Goal: Task Accomplishment & Management: Use online tool/utility

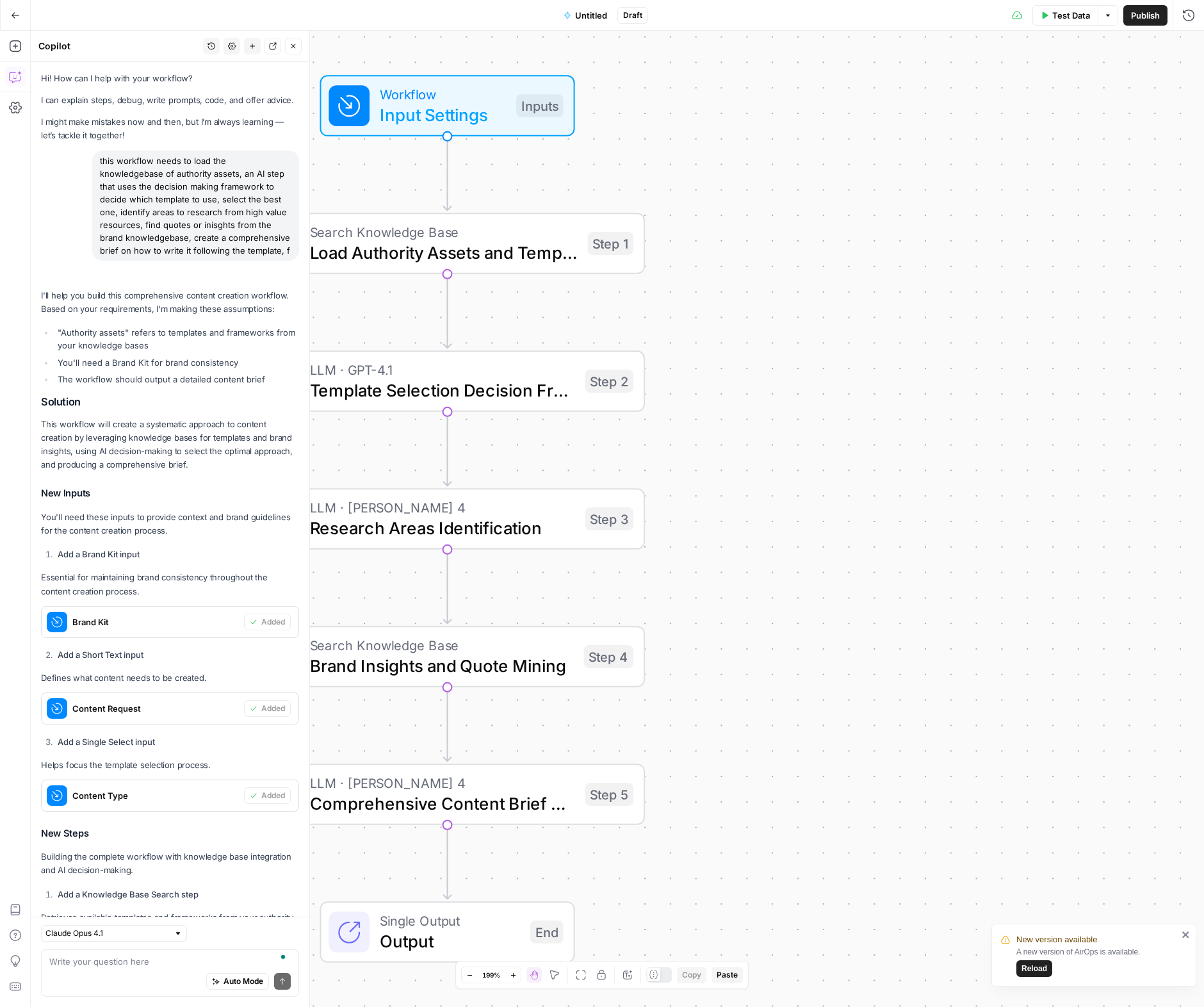
scroll to position [17710, 0]
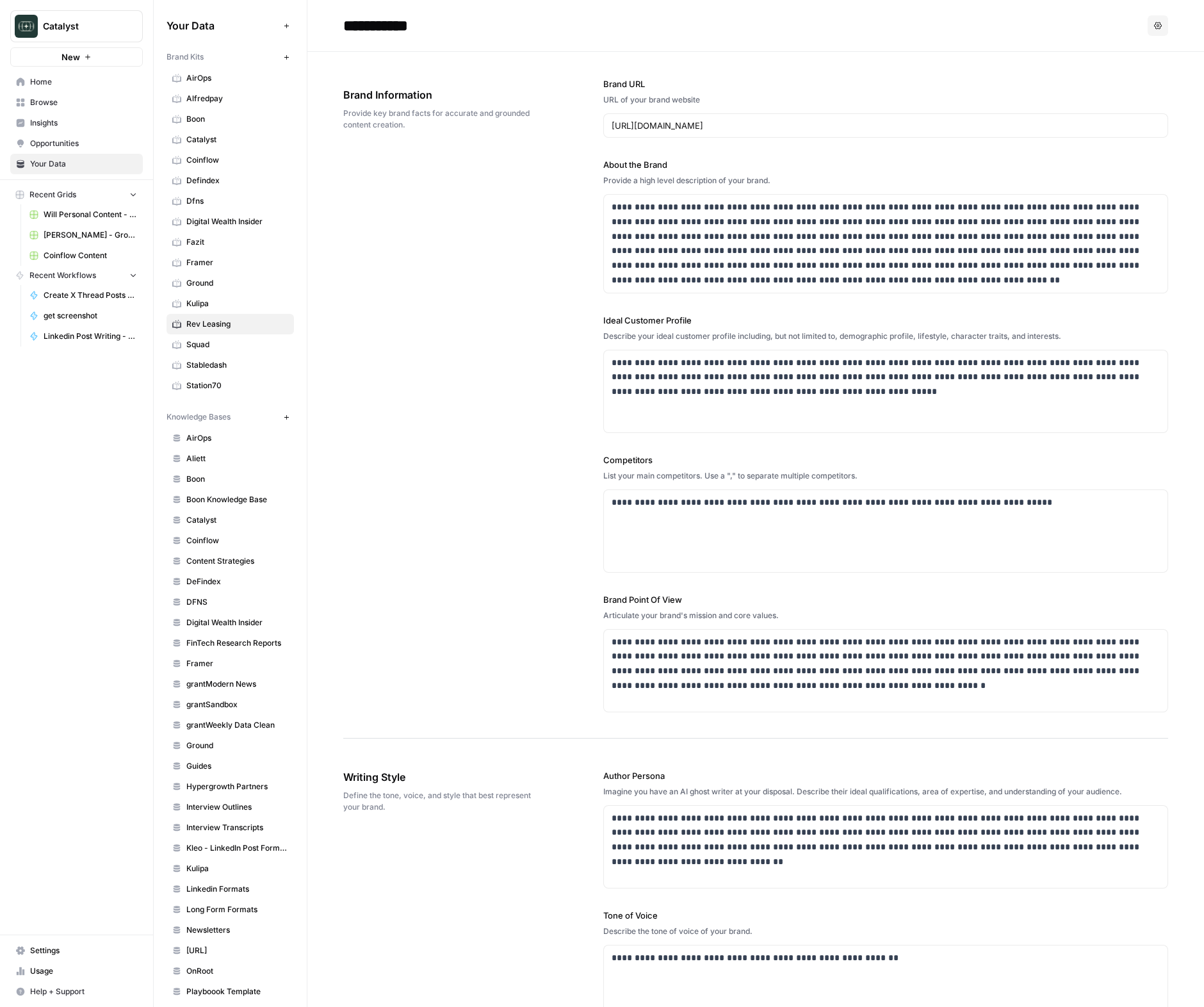
scroll to position [1520, 0]
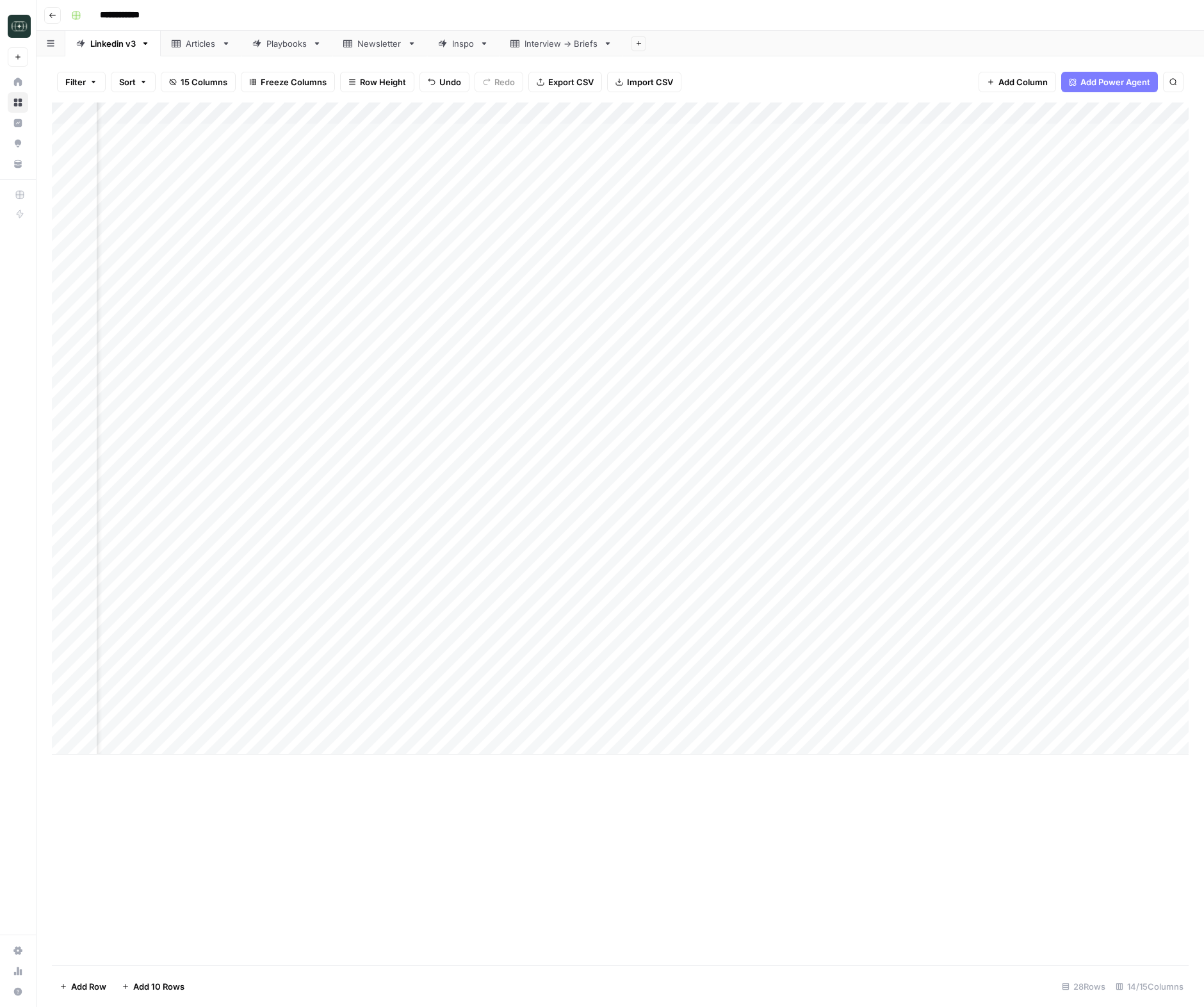
scroll to position [0, 265]
click at [666, 808] on div "Add Column" at bounding box center [619, 533] width 1137 height 863
click at [762, 722] on div "Add Column" at bounding box center [619, 428] width 1137 height 652
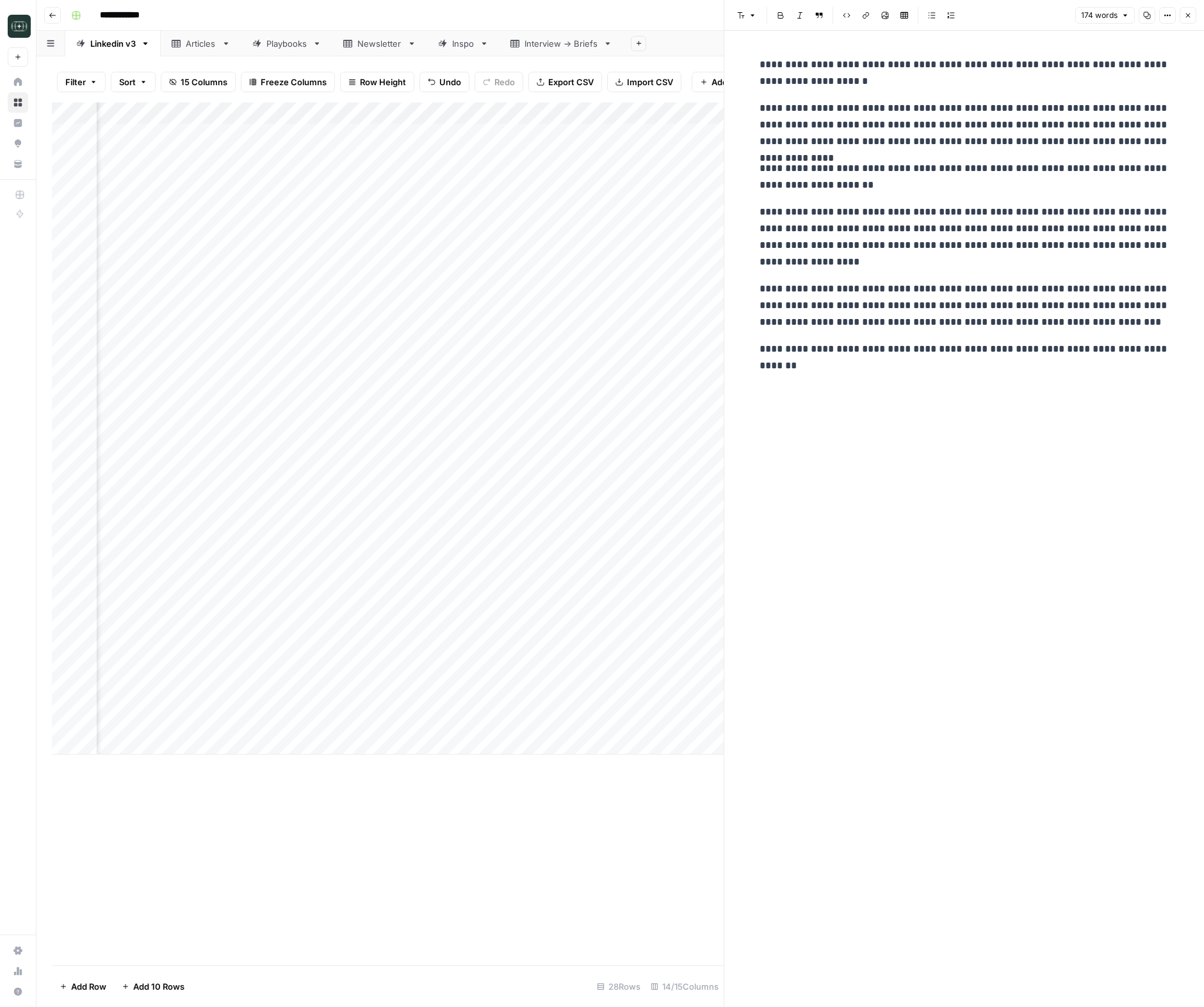
click at [1191, 8] on button "Close" at bounding box center [1188, 15] width 17 height 17
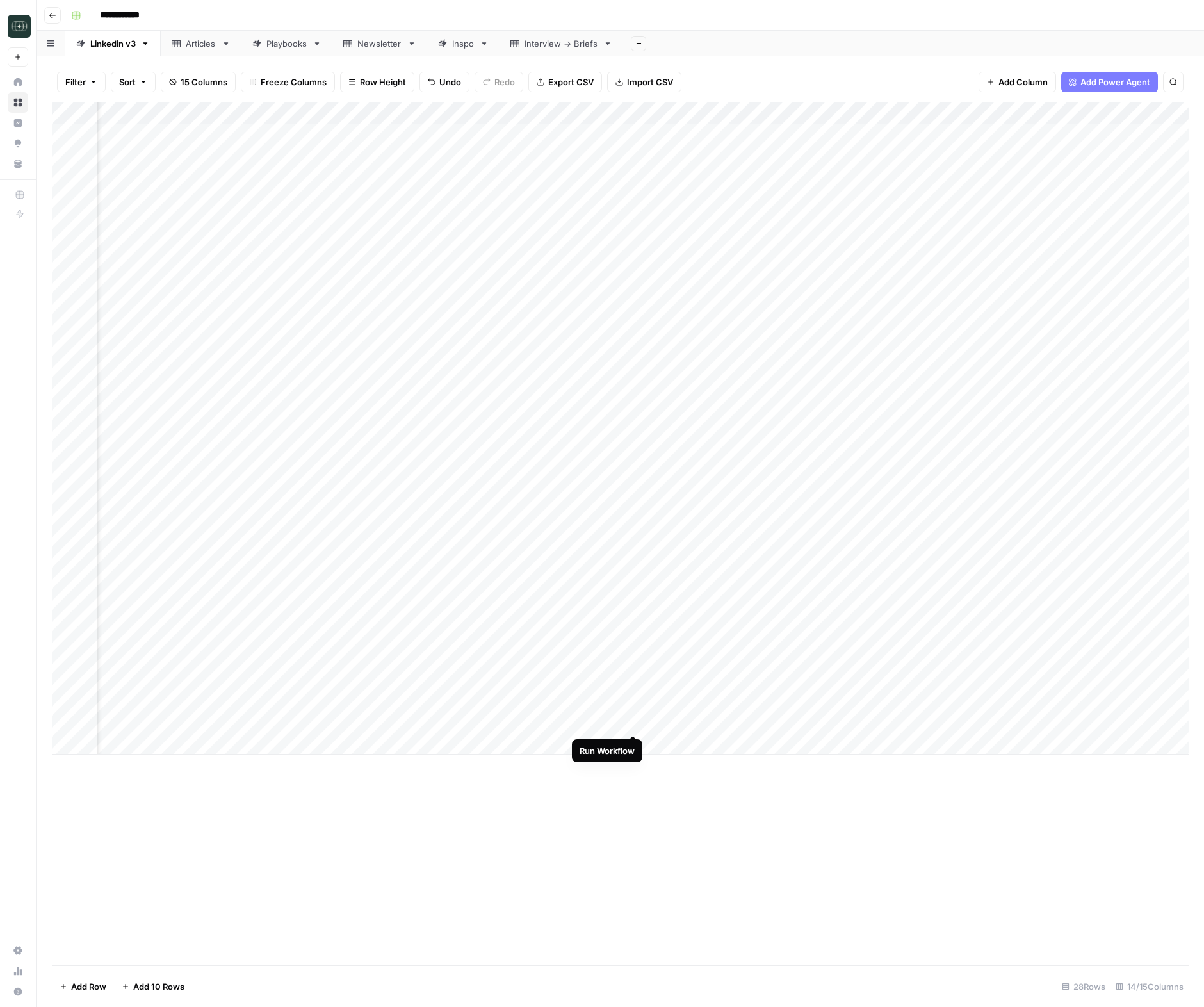
click at [633, 722] on div "Add Column" at bounding box center [619, 428] width 1137 height 652
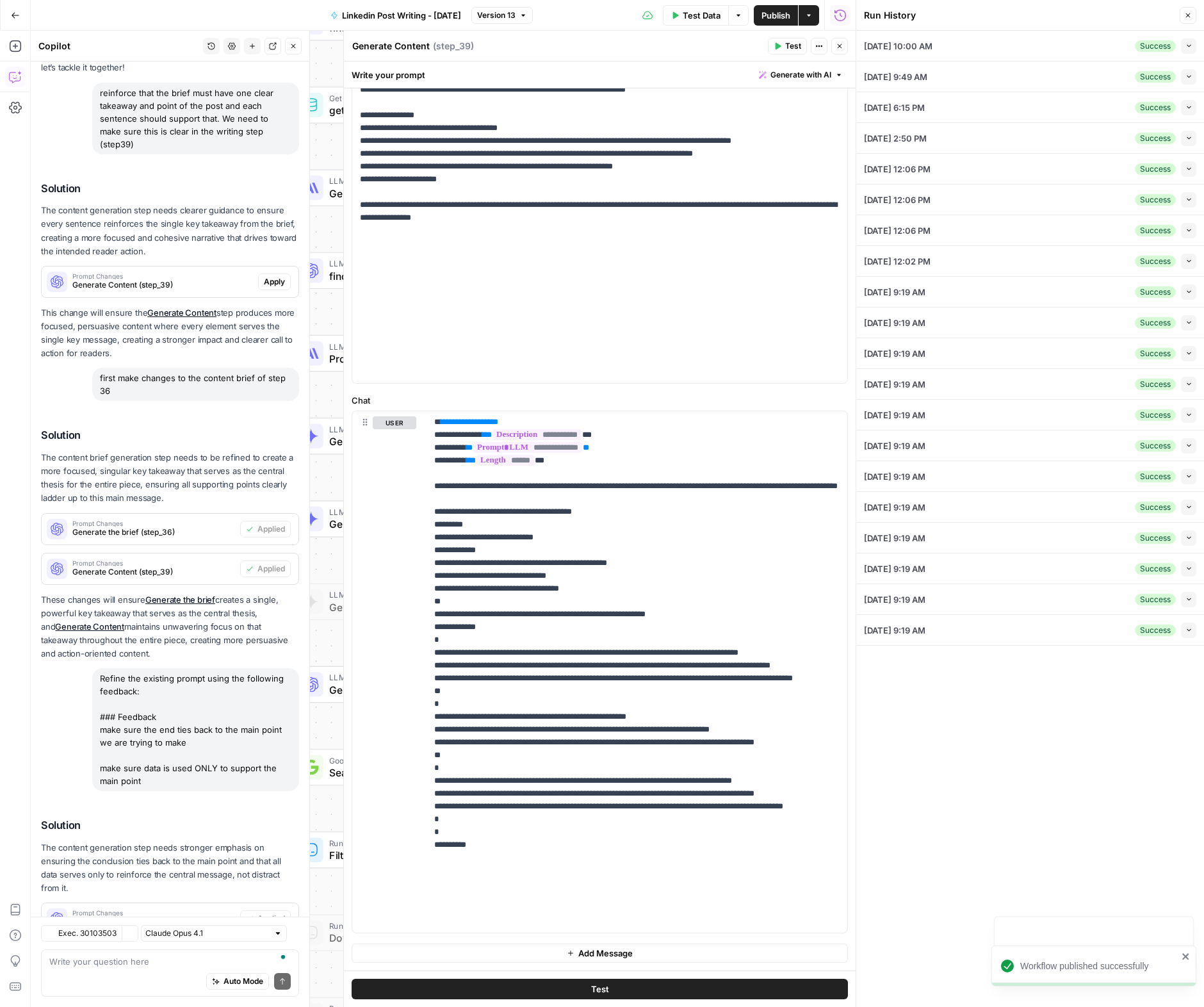
scroll to position [167, 0]
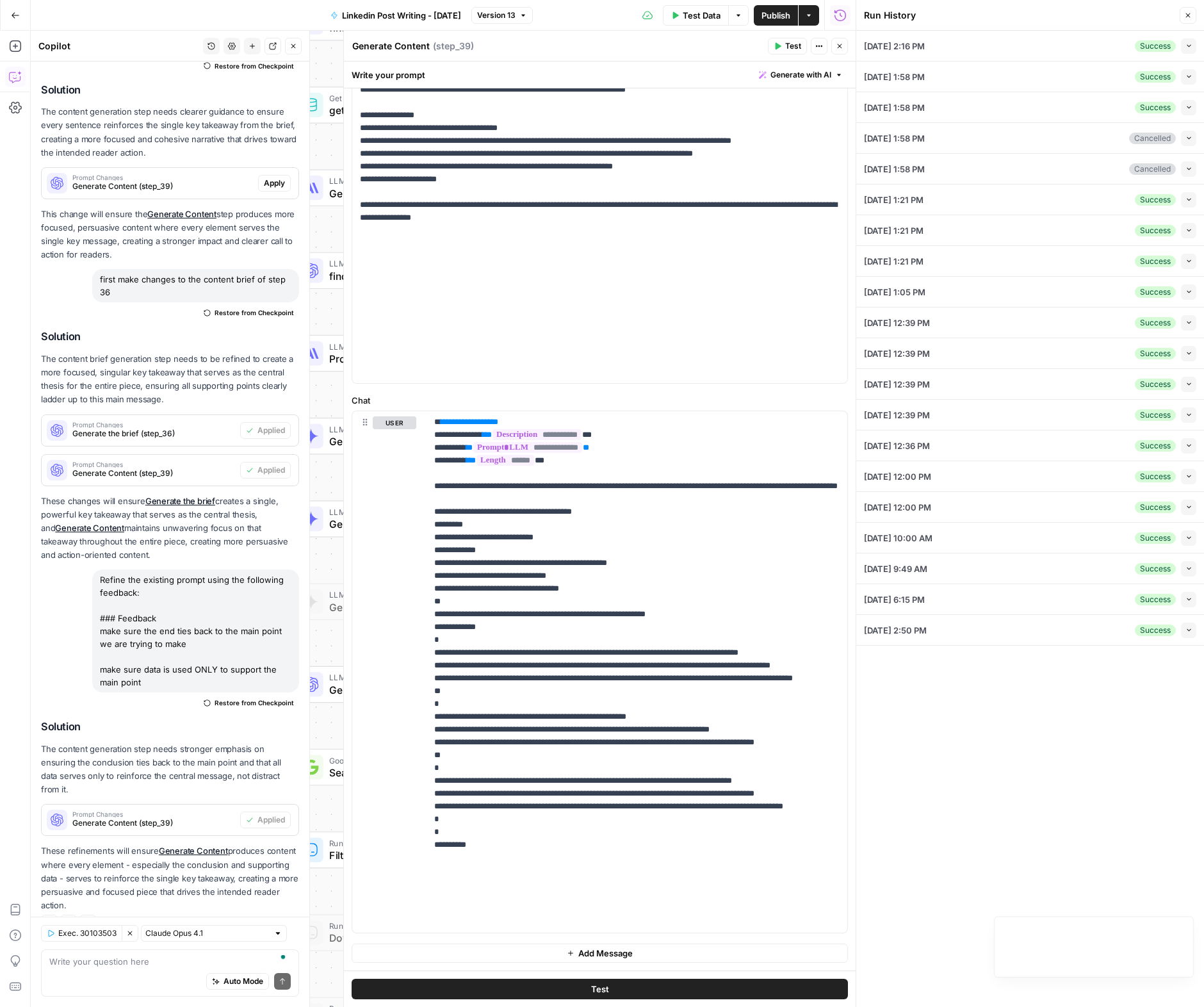
click at [14, 18] on icon "button" at bounding box center [15, 15] width 9 height 9
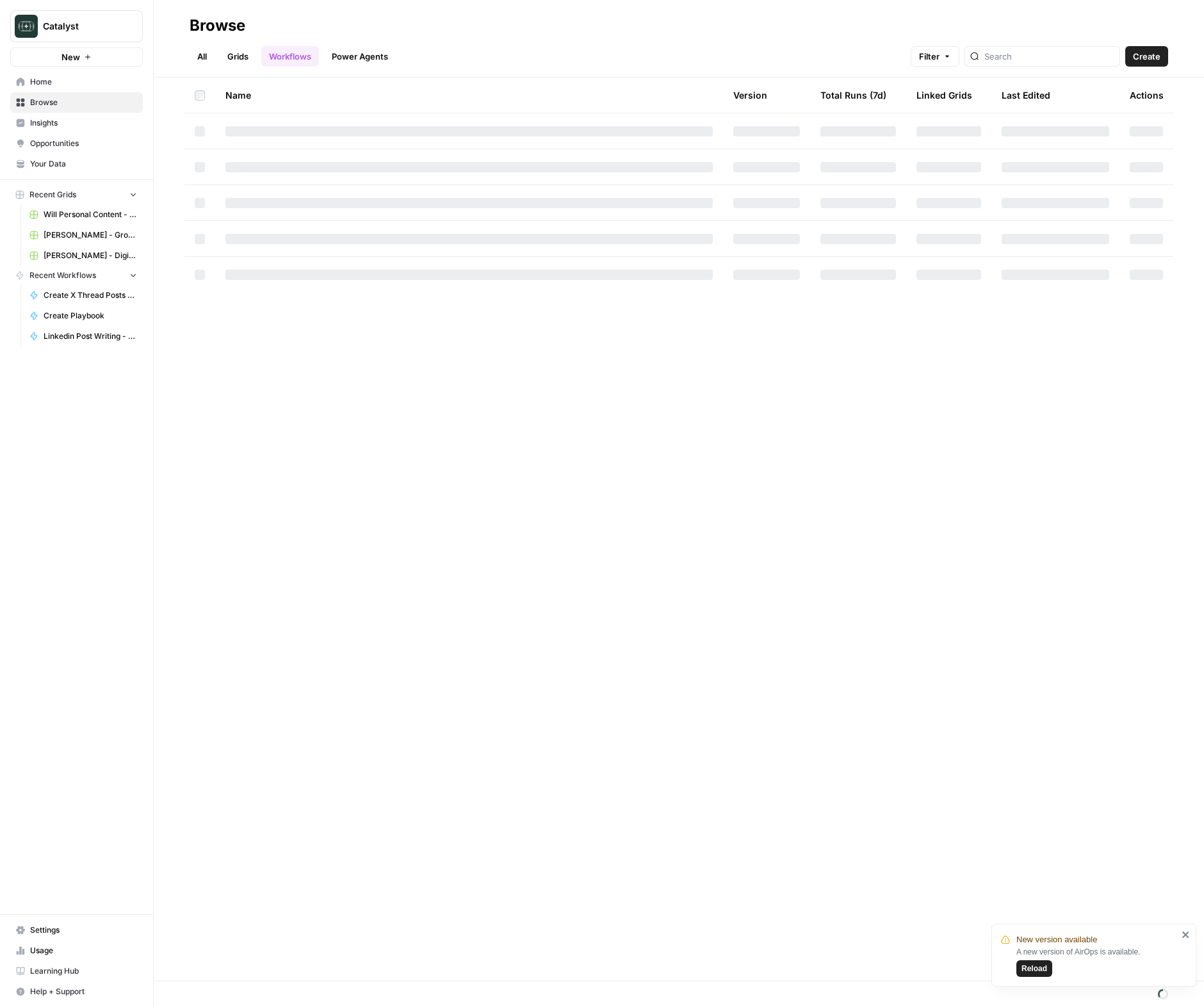
click at [69, 211] on span "Will Personal Content - [DATE]" at bounding box center [90, 215] width 93 height 12
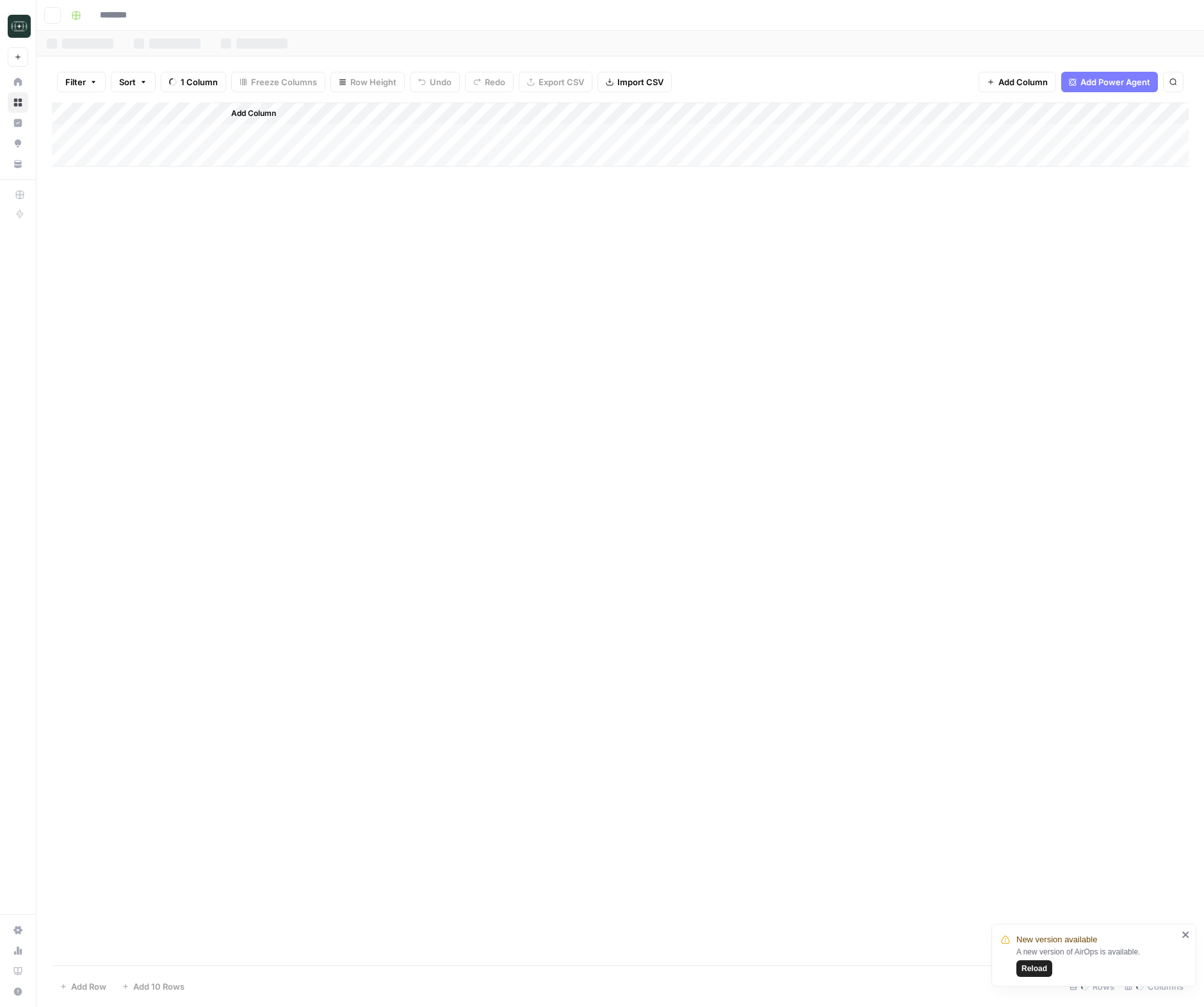
type input "**********"
click at [284, 43] on div "Linkedin v3" at bounding box center [291, 43] width 46 height 13
click at [368, 960] on div "Add Column" at bounding box center [619, 533] width 1137 height 863
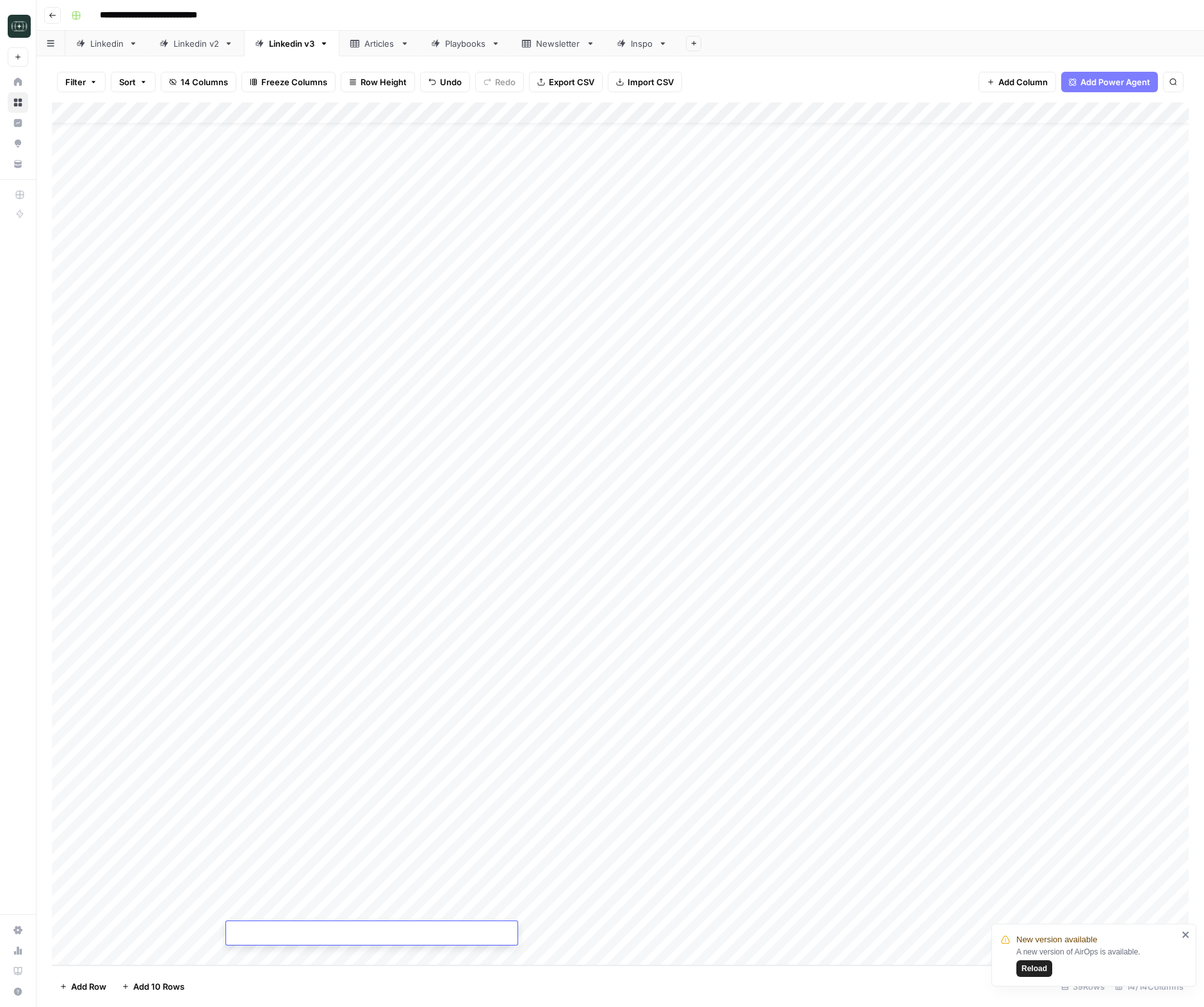
type textarea "**********"
click at [655, 949] on div "Add Column" at bounding box center [619, 533] width 1137 height 863
click at [653, 938] on input "text" at bounding box center [687, 938] width 111 height 12
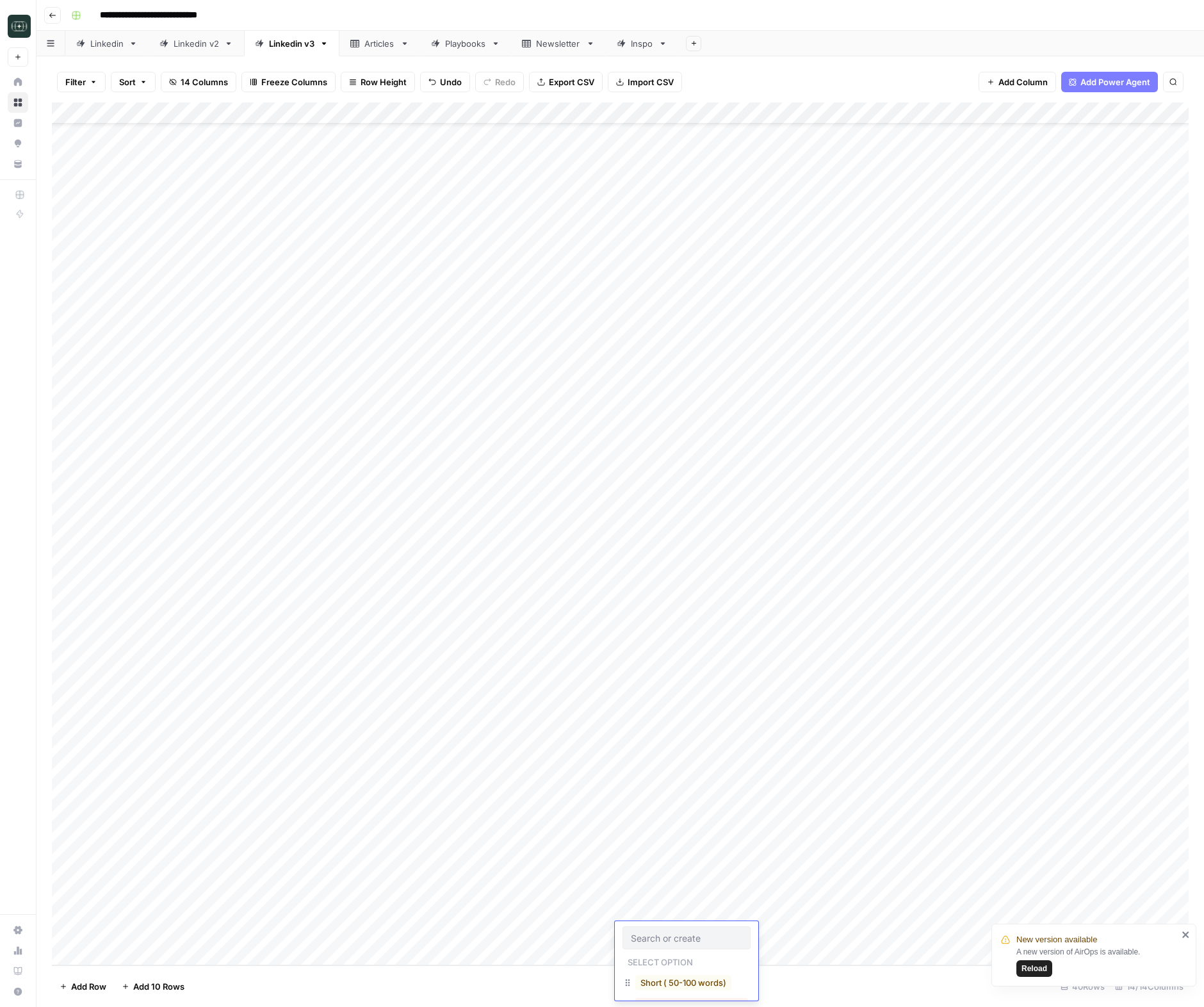
click at [658, 909] on div "Add Column" at bounding box center [619, 533] width 1137 height 863
click at [695, 984] on button "Medium ( 120-200 words)" at bounding box center [692, 984] width 113 height 16
click at [785, 909] on div "Add Column" at bounding box center [619, 533] width 1137 height 863
click at [952, 911] on div "Add Column" at bounding box center [619, 533] width 1137 height 863
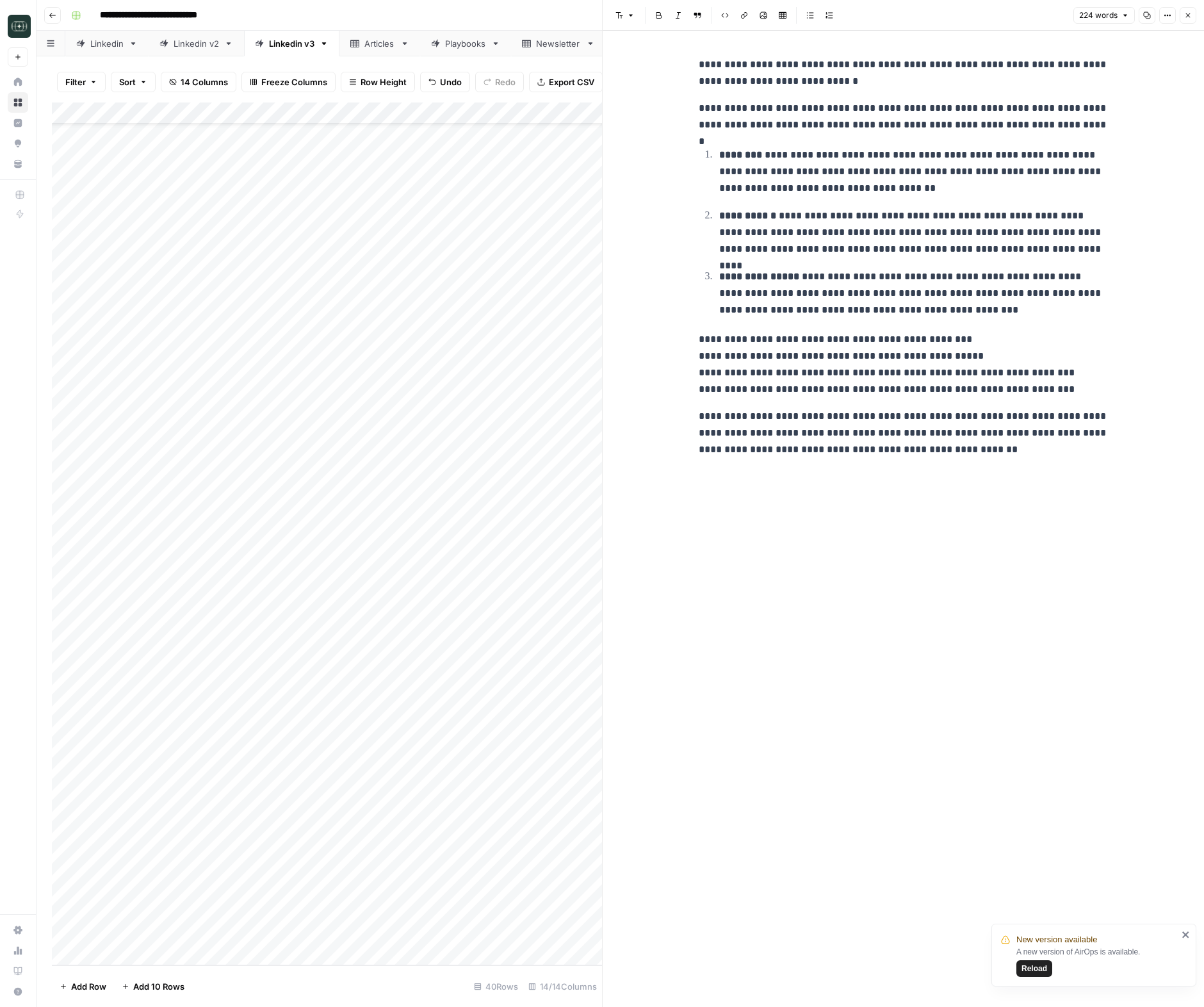
click at [823, 178] on p "**********" at bounding box center [914, 171] width 389 height 50
click at [738, 480] on span "Edit with AI" at bounding box center [738, 475] width 41 height 12
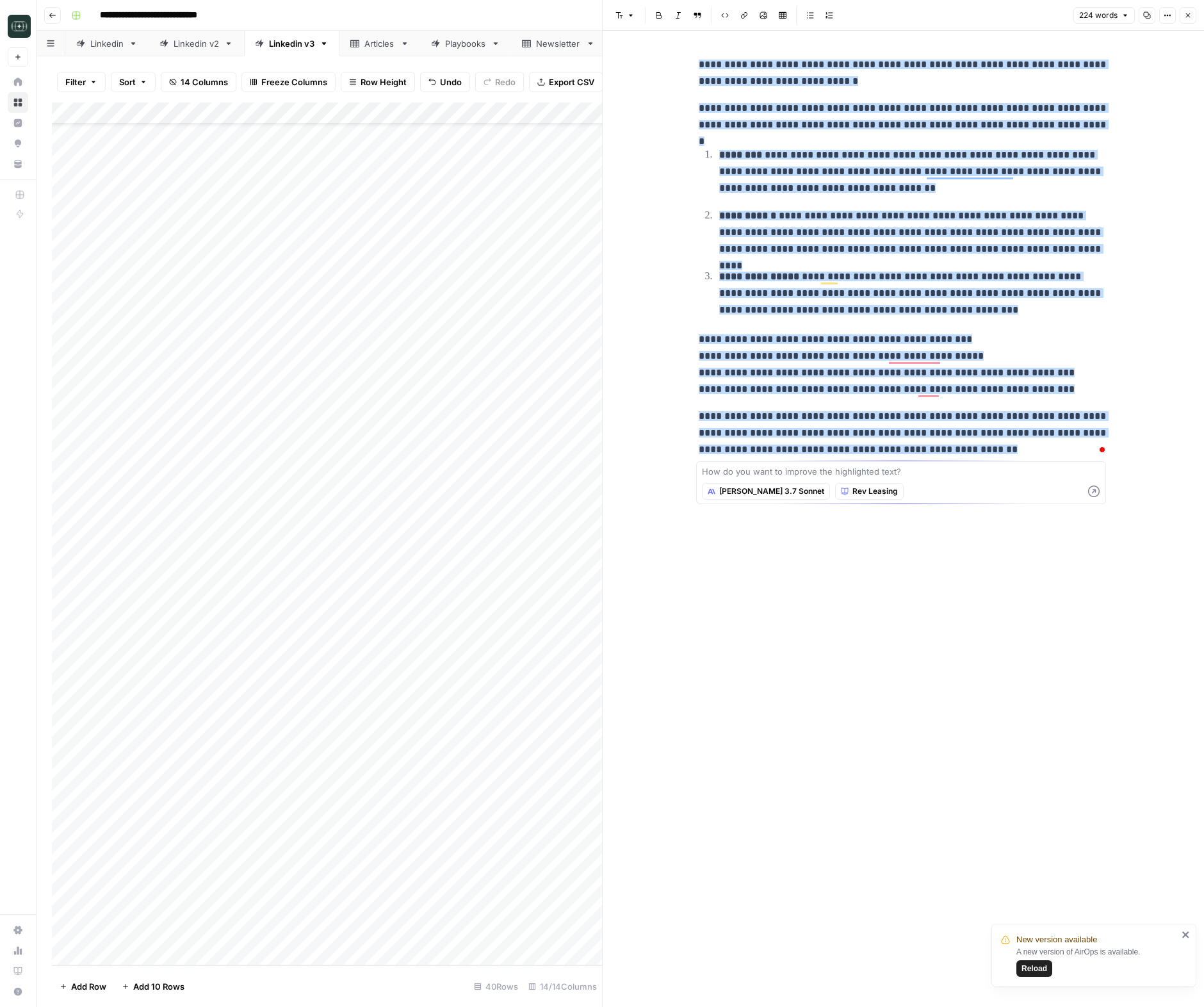
click at [737, 486] on span "Claude 3.7 Sonnet" at bounding box center [772, 492] width 105 height 12
click at [767, 474] on textarea at bounding box center [901, 471] width 398 height 13
click at [852, 494] on span "Rev Leasing" at bounding box center [875, 492] width 46 height 12
click at [849, 641] on span "Catalyst" at bounding box center [849, 644] width 82 height 13
click at [790, 472] on textarea at bounding box center [901, 471] width 398 height 13
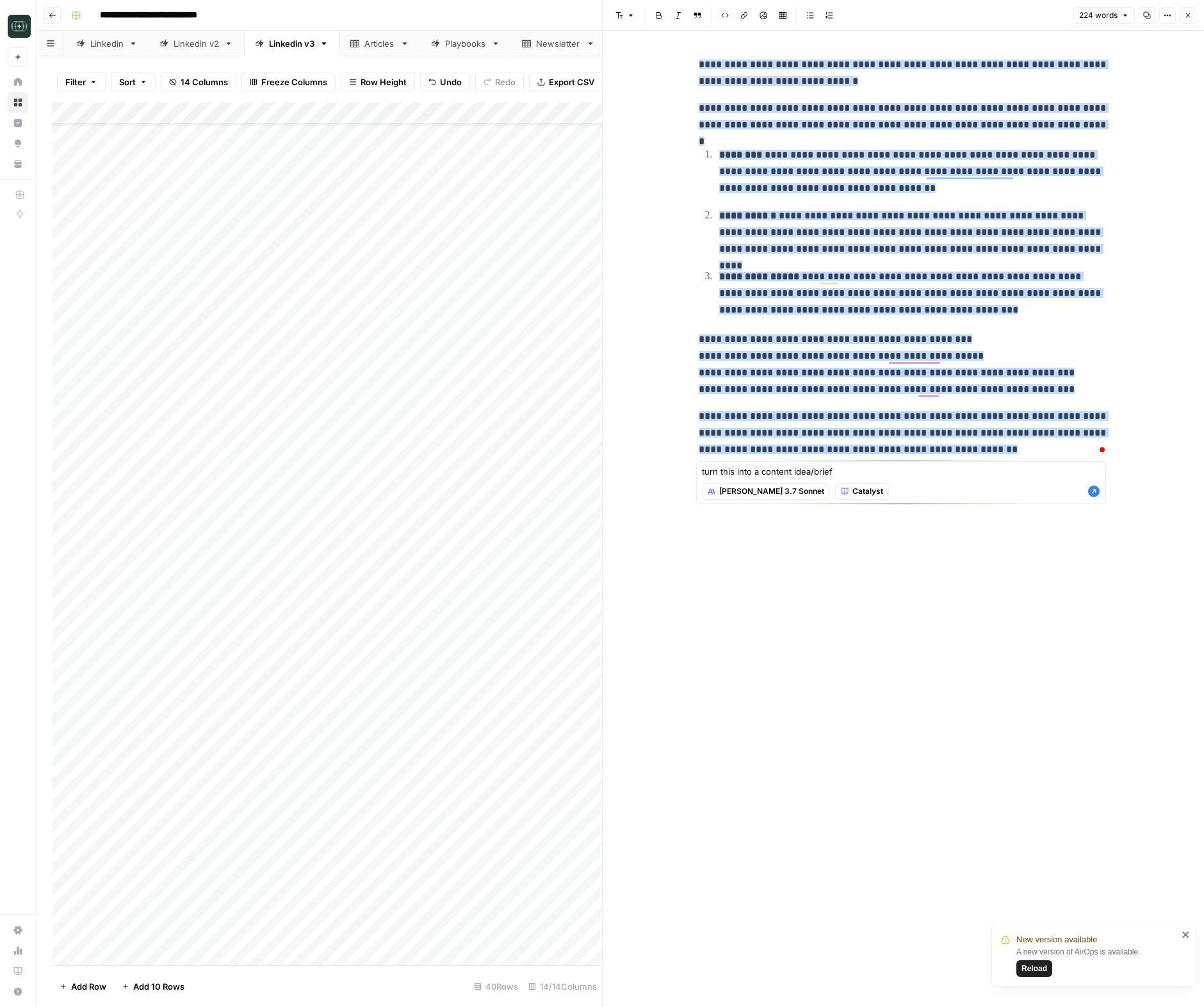
type textarea "turn this into a content idea/brief"
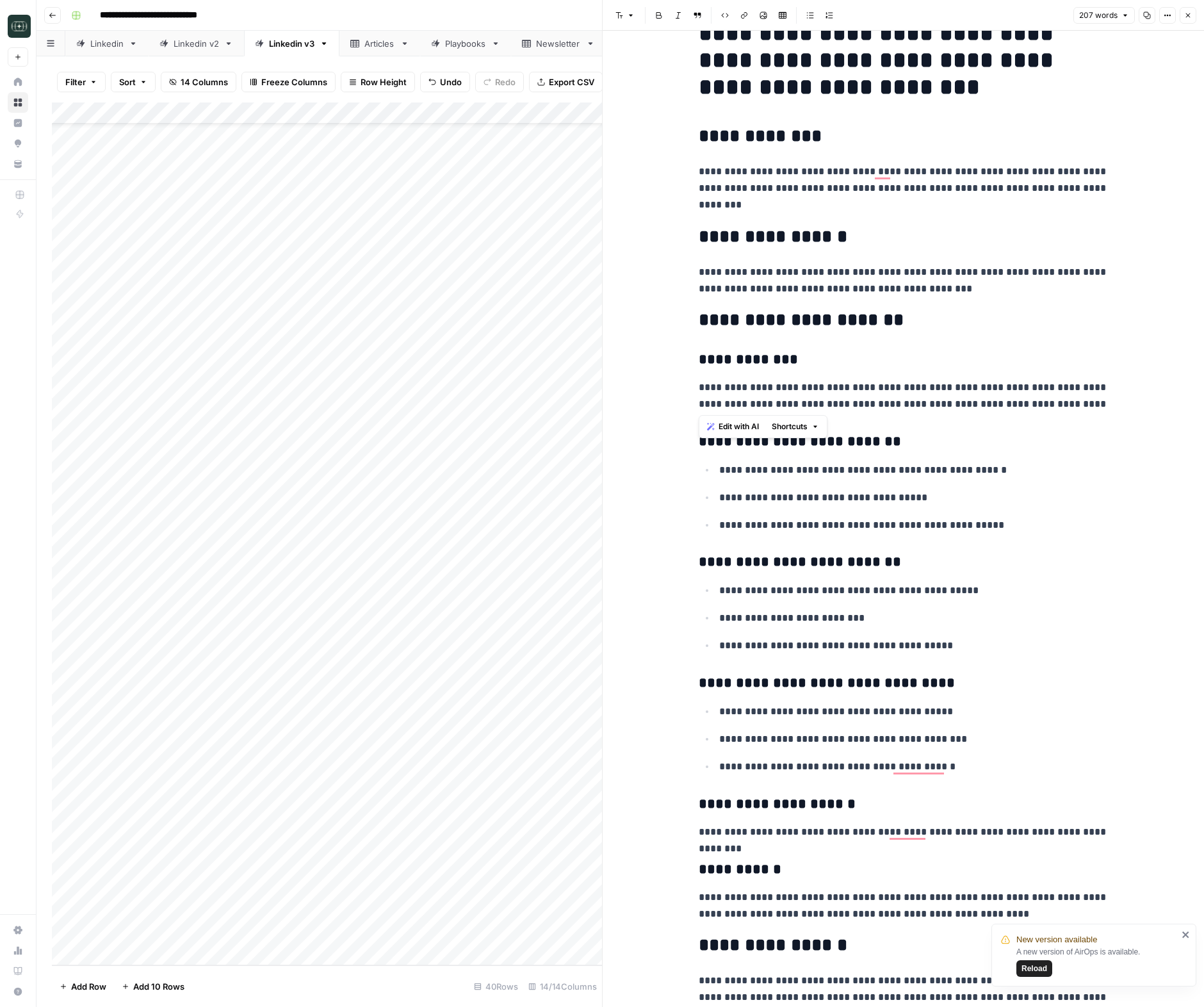
scroll to position [109, 0]
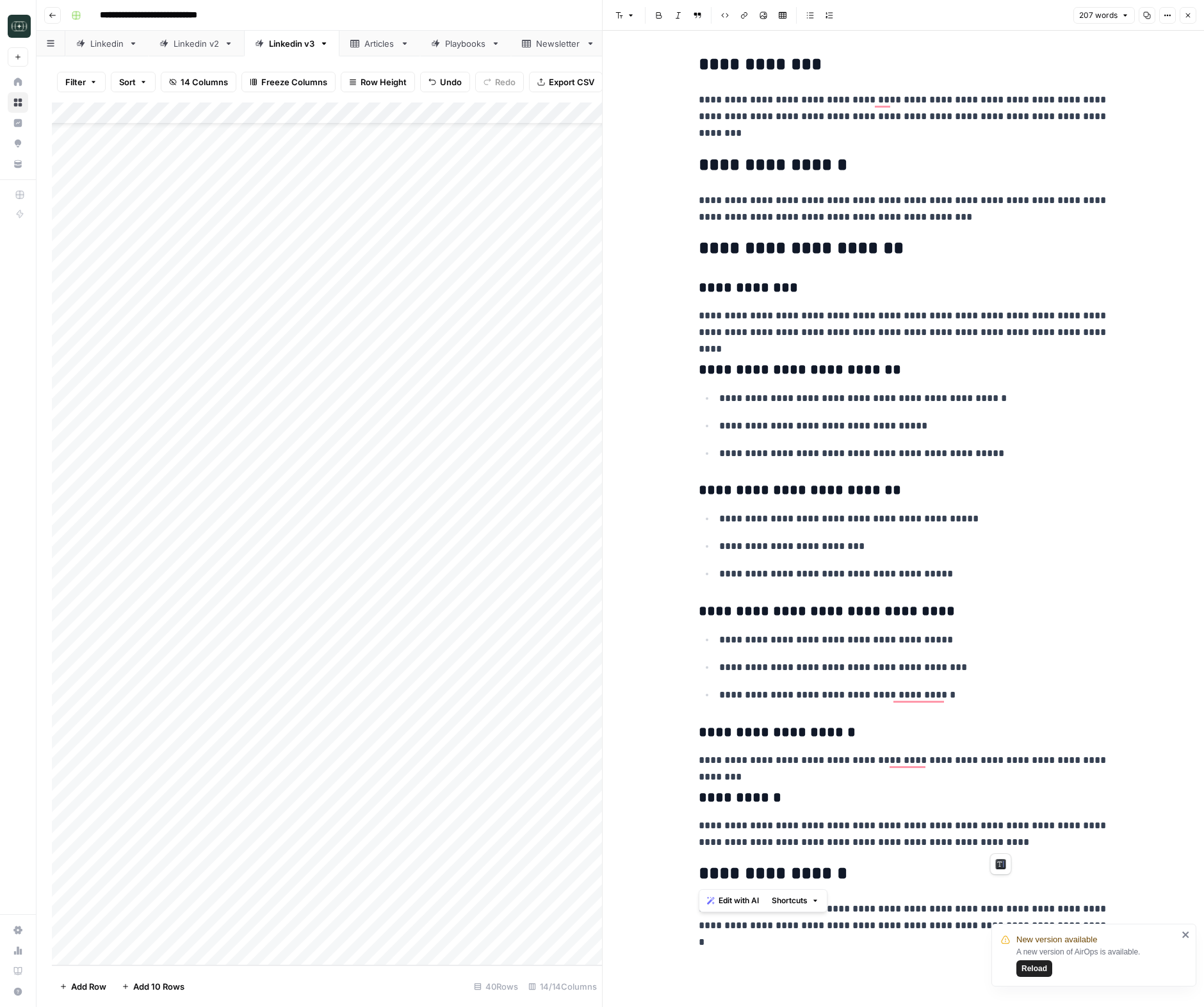
drag, startPoint x: 699, startPoint y: 135, endPoint x: 1111, endPoint y: 852, distance: 826.9
click at [1111, 852] on div "**********" at bounding box center [903, 454] width 425 height 1023
copy div "**********"
click at [1188, 14] on icon "button" at bounding box center [1188, 16] width 8 height 8
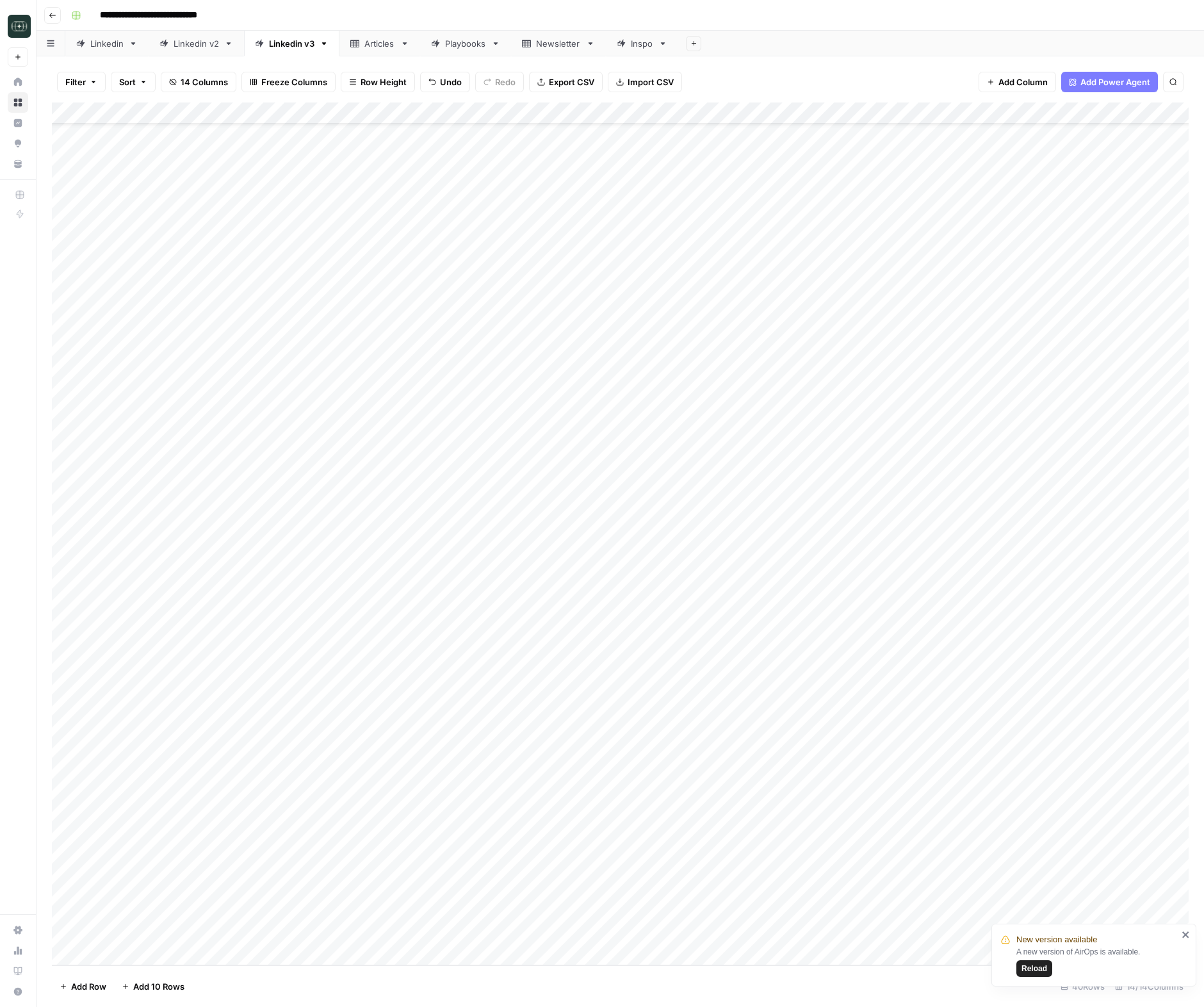
click at [263, 934] on div "Add Column" at bounding box center [619, 533] width 1137 height 863
click at [284, 932] on div "Add Column" at bounding box center [619, 533] width 1137 height 863
type textarea "**********"
click at [658, 936] on div "Add Column" at bounding box center [619, 533] width 1137 height 863
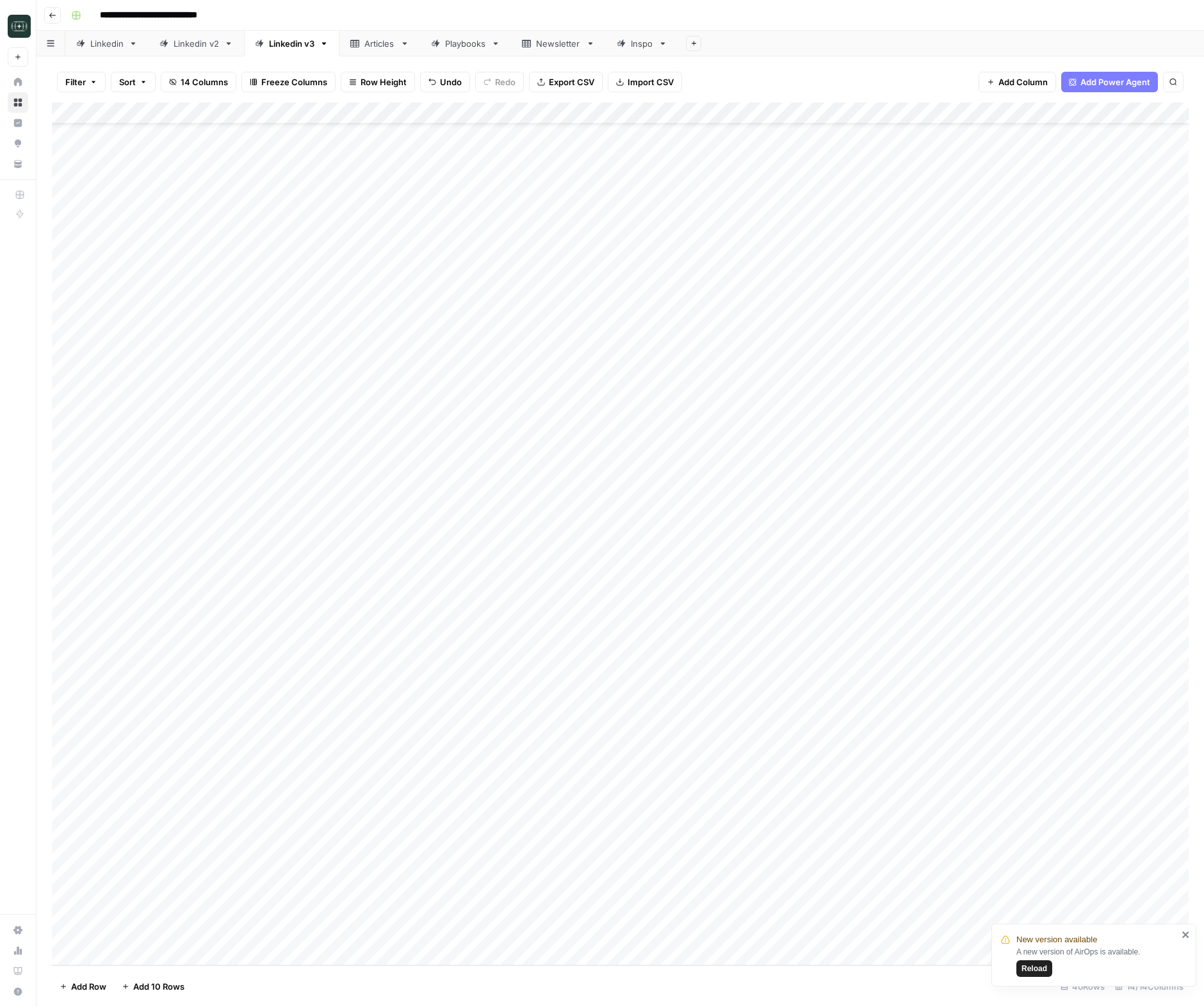
click at [658, 936] on div "Add Column" at bounding box center [619, 533] width 1137 height 863
click at [679, 976] on button "Medium ( 120-200 words)" at bounding box center [692, 973] width 113 height 16
click at [769, 938] on div "Add Column" at bounding box center [619, 533] width 1137 height 863
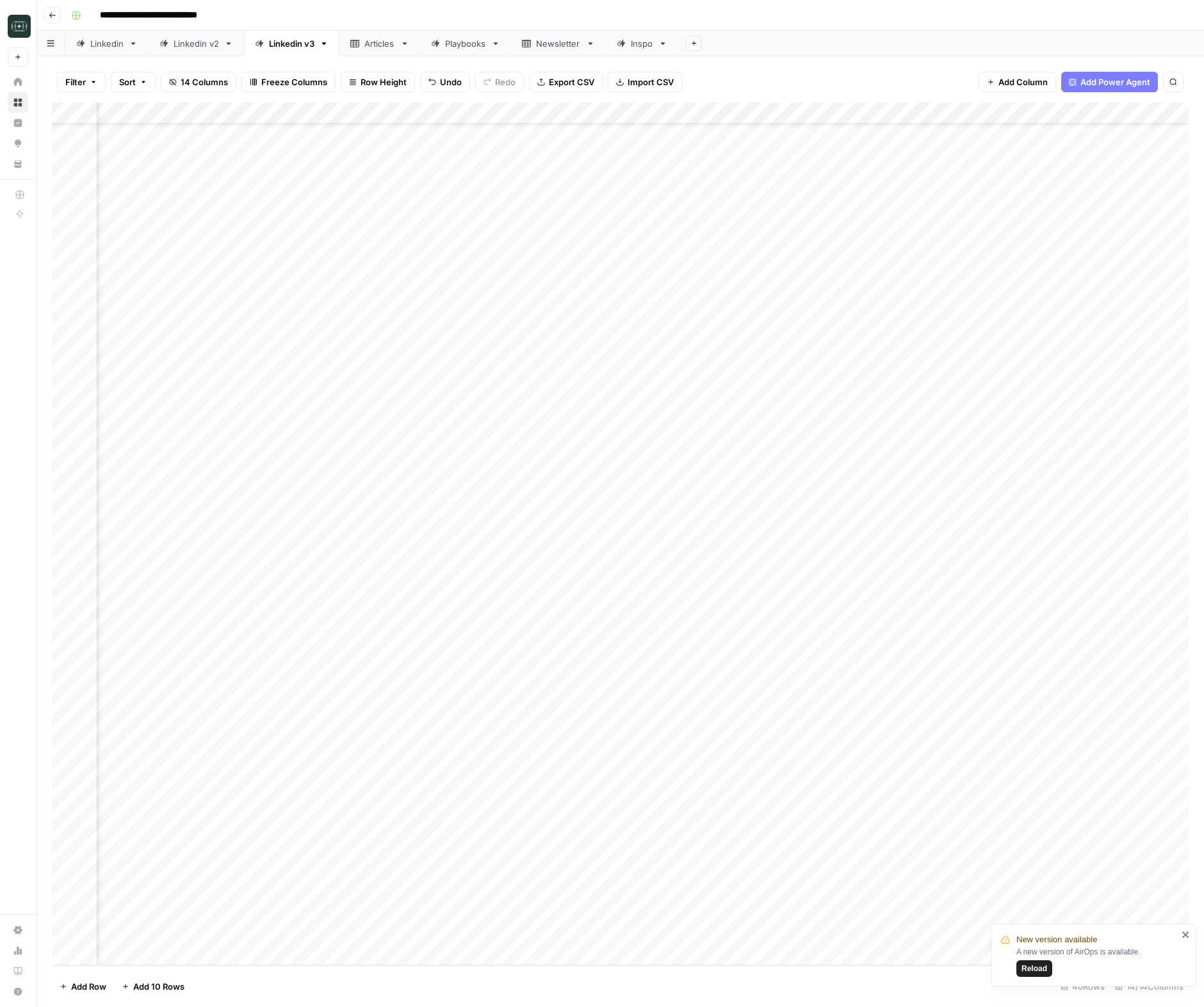
scroll to position [51, 112]
click at [839, 933] on div "Add Column" at bounding box center [619, 533] width 1137 height 863
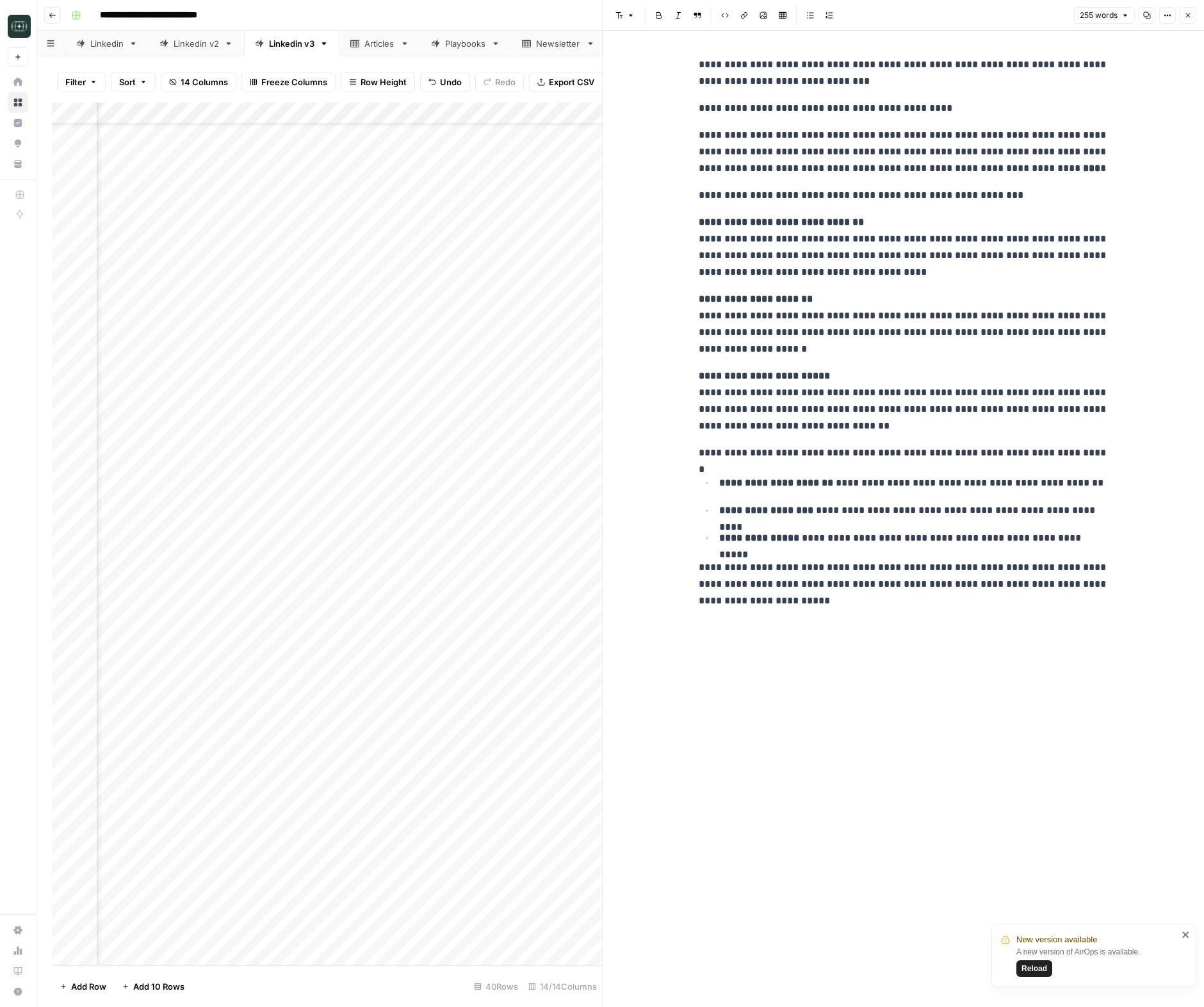
click at [841, 905] on div "**********" at bounding box center [903, 518] width 425 height 976
click at [1193, 17] on button "Close" at bounding box center [1188, 15] width 17 height 17
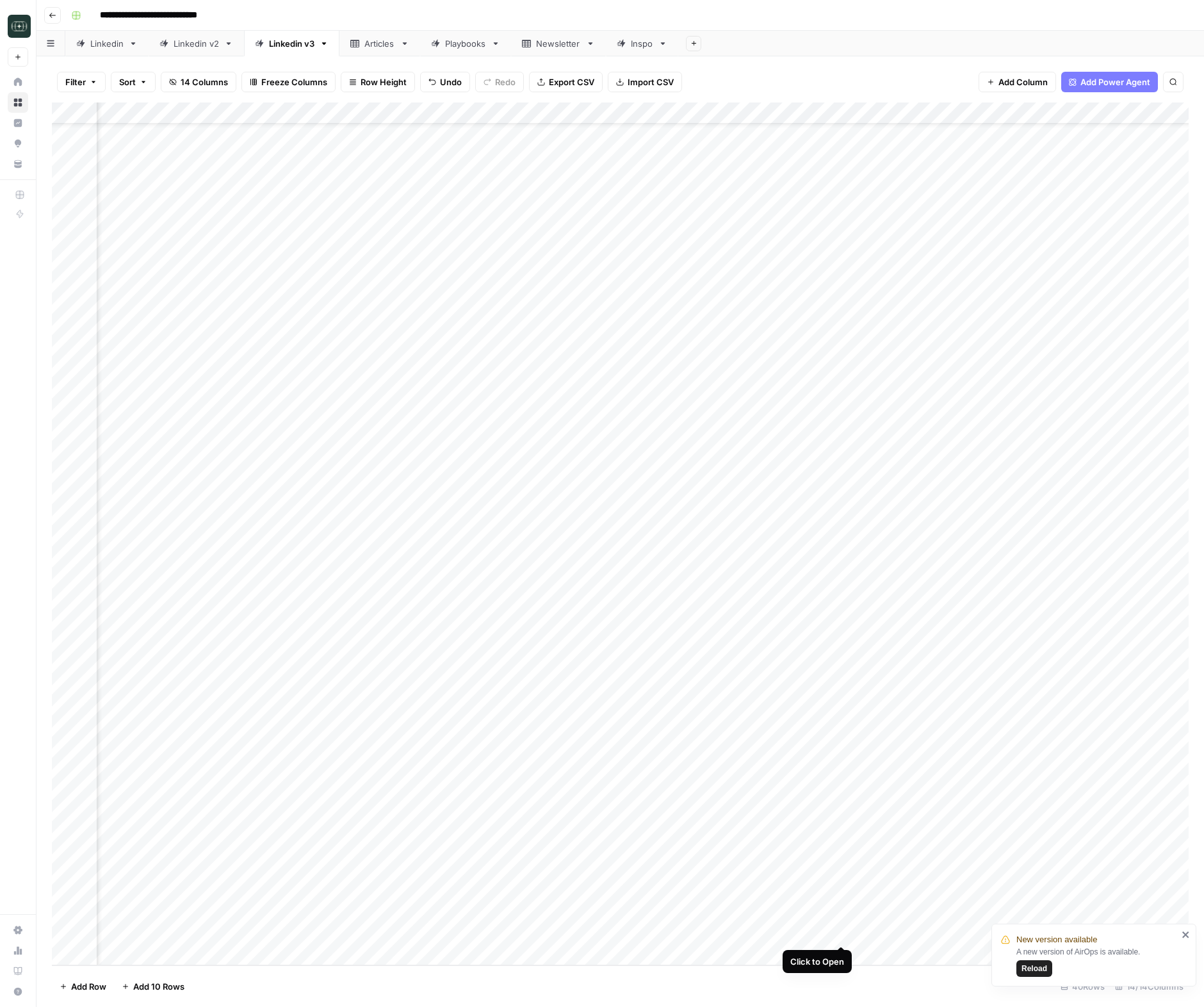
click at [840, 932] on div "Add Column" at bounding box center [619, 533] width 1137 height 863
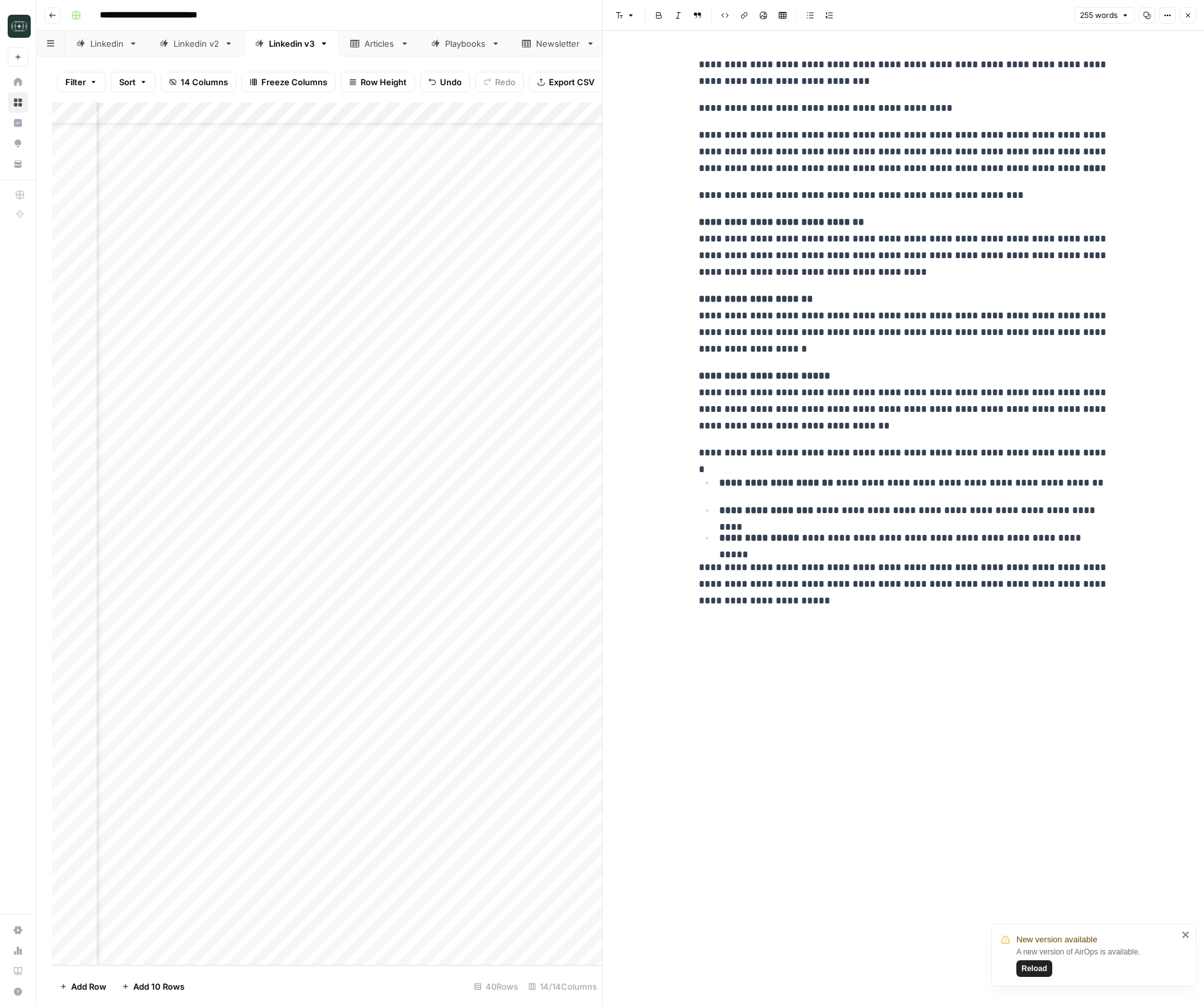
click at [1186, 12] on icon "button" at bounding box center [1188, 16] width 8 height 8
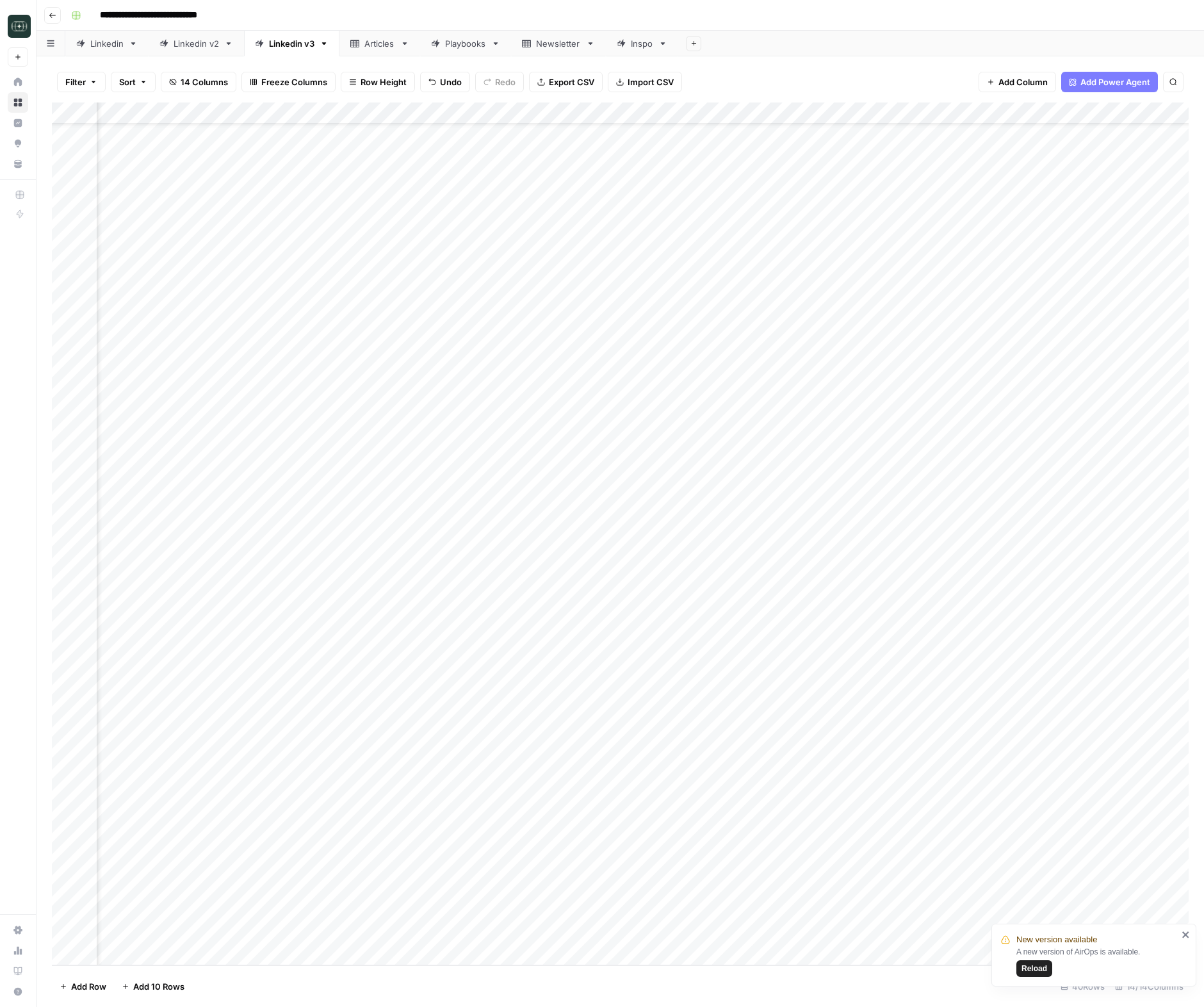
click at [706, 934] on div "Add Column" at bounding box center [619, 533] width 1137 height 863
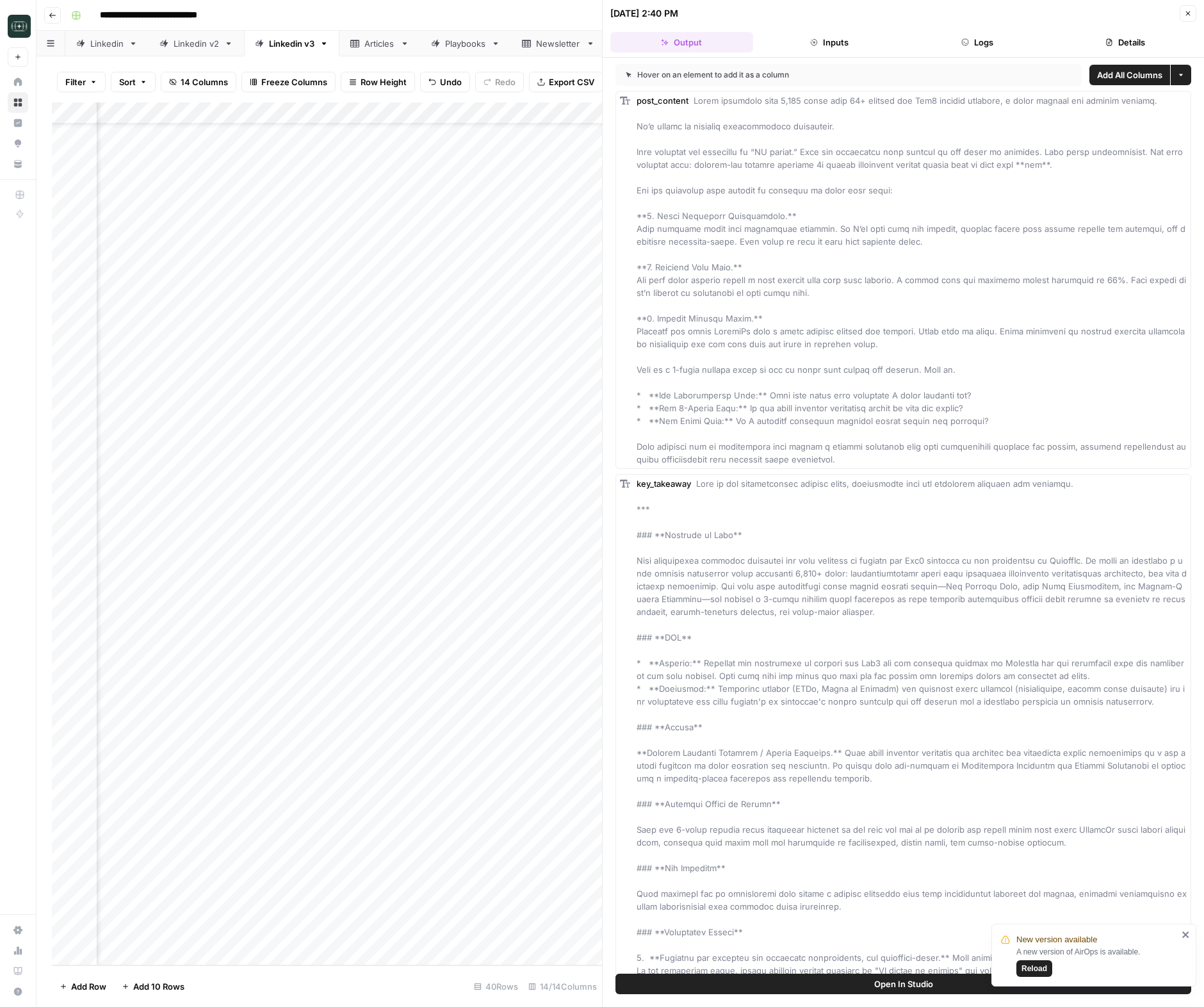
click at [1003, 47] on button "Logs" at bounding box center [978, 42] width 143 height 21
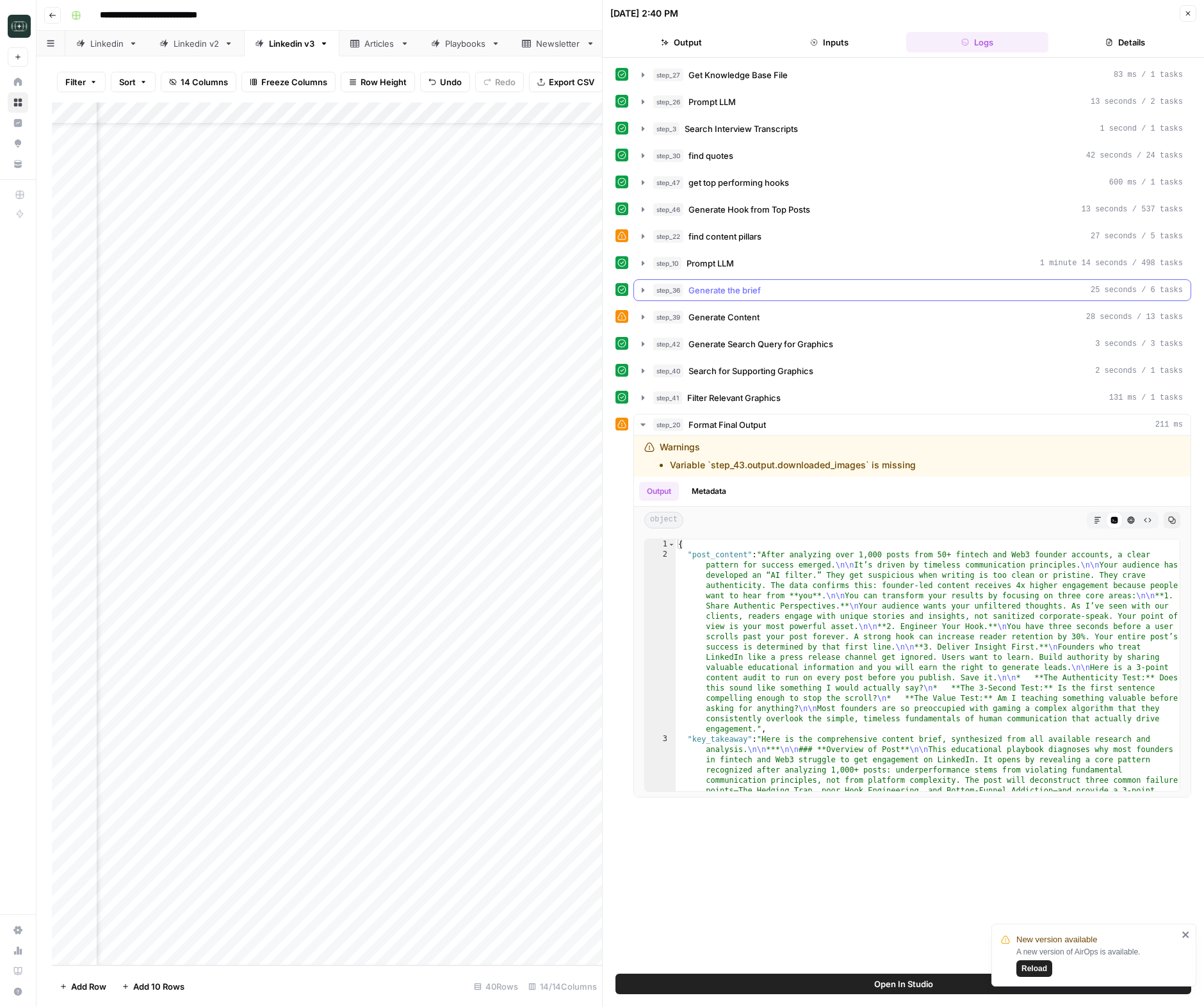
click at [760, 290] on span "Generate the brief" at bounding box center [724, 289] width 72 height 13
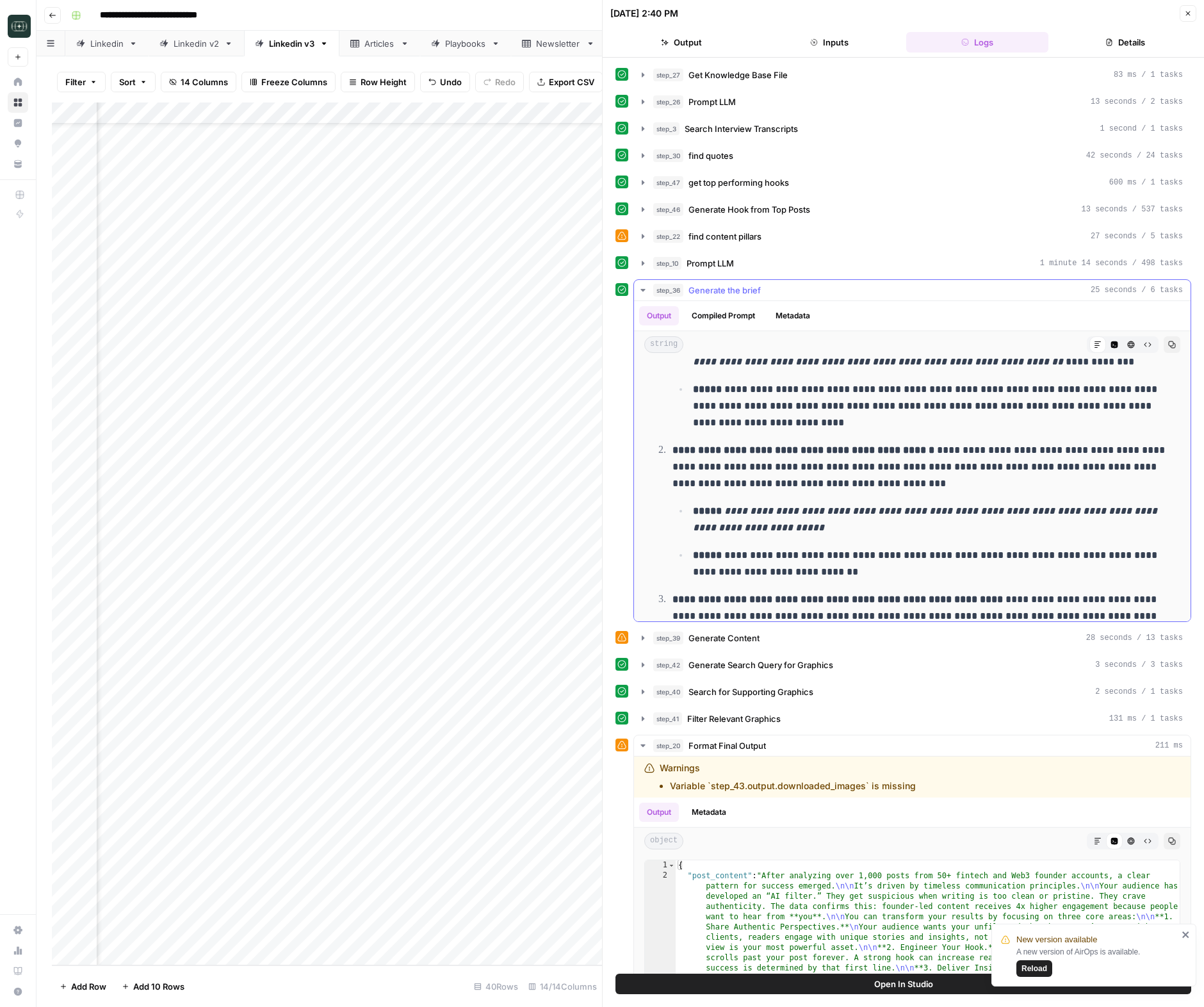
scroll to position [947, 0]
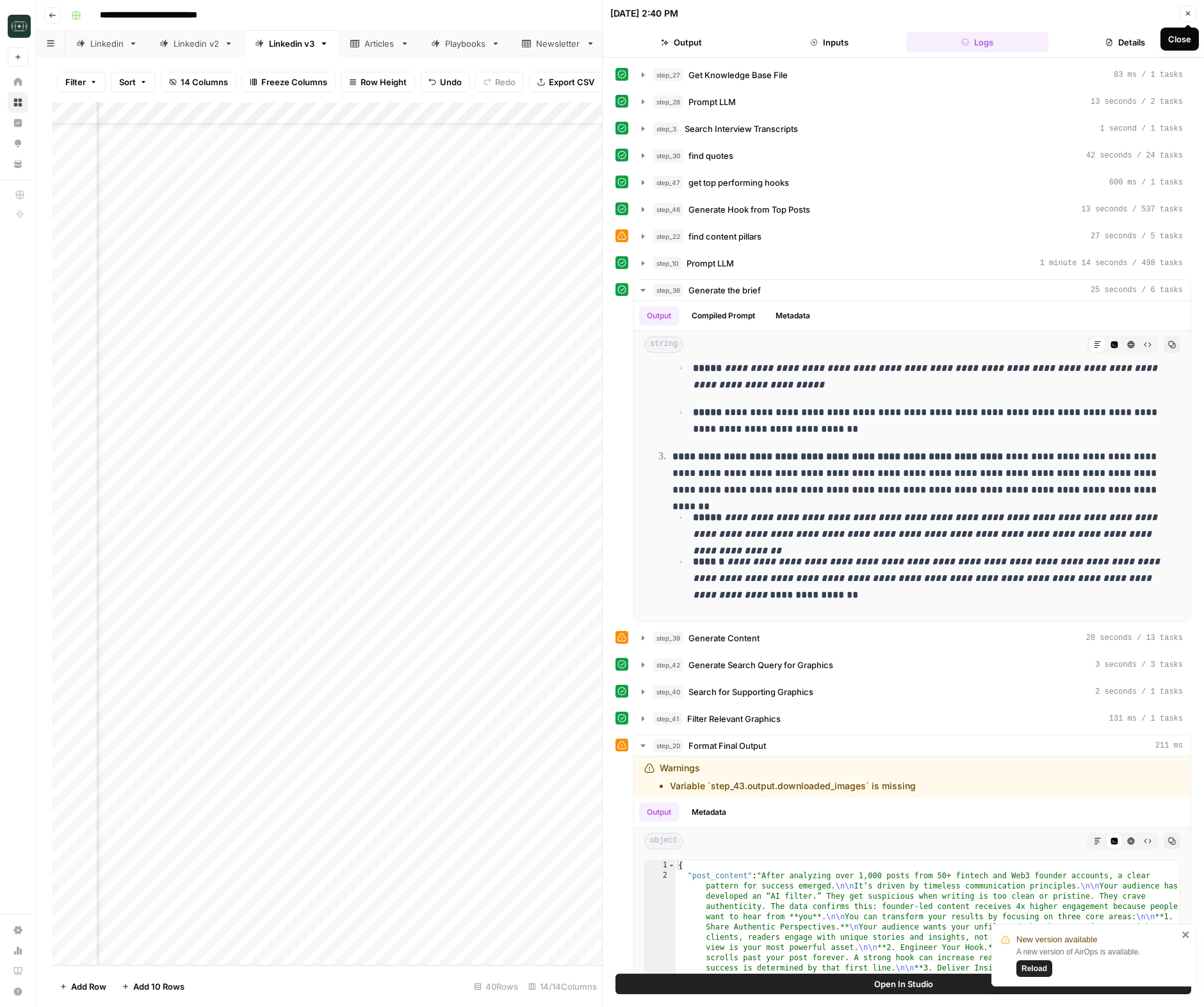
click at [1190, 14] on icon "button" at bounding box center [1188, 14] width 8 height 8
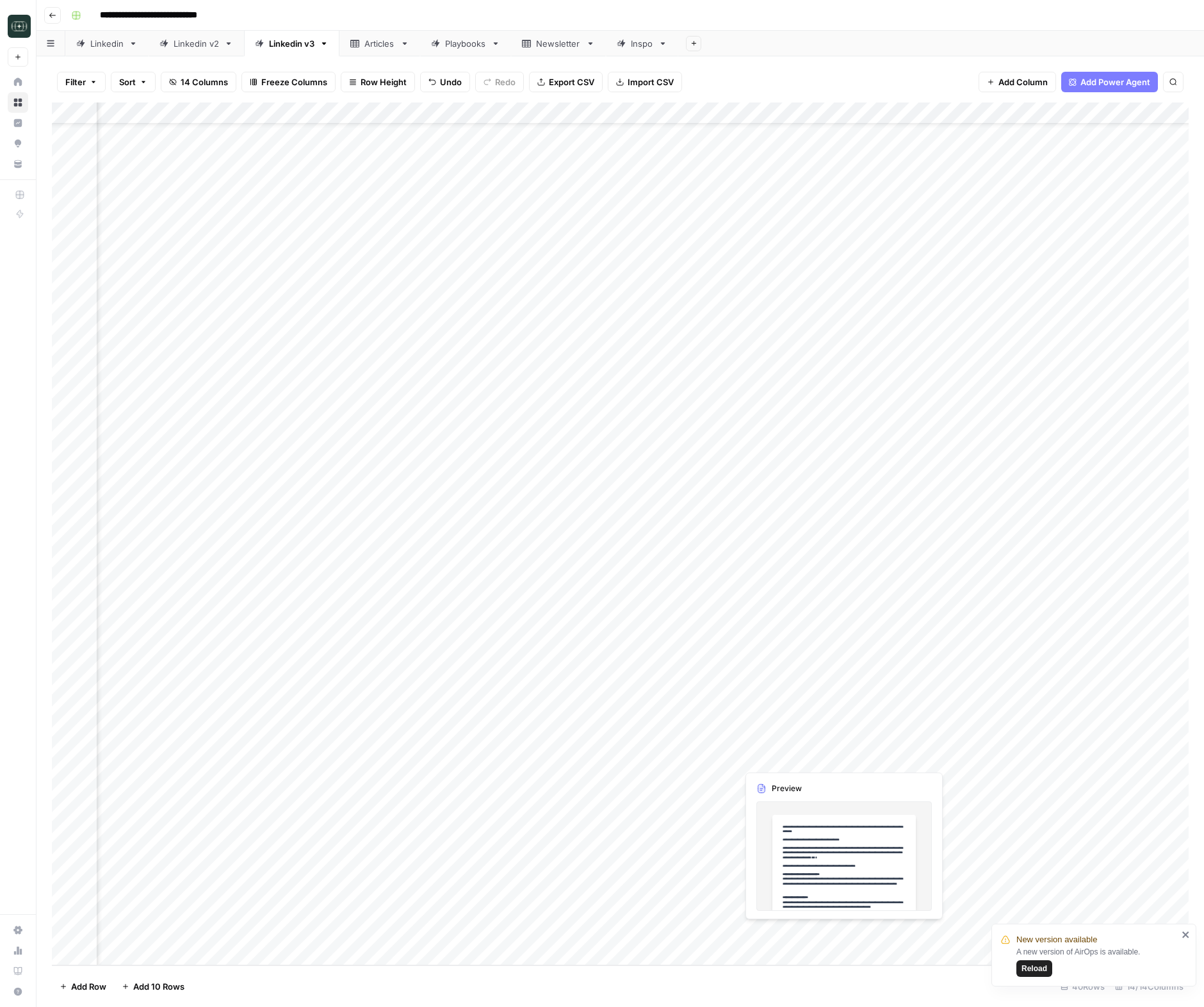
click at [842, 932] on div "Add Column" at bounding box center [619, 533] width 1137 height 863
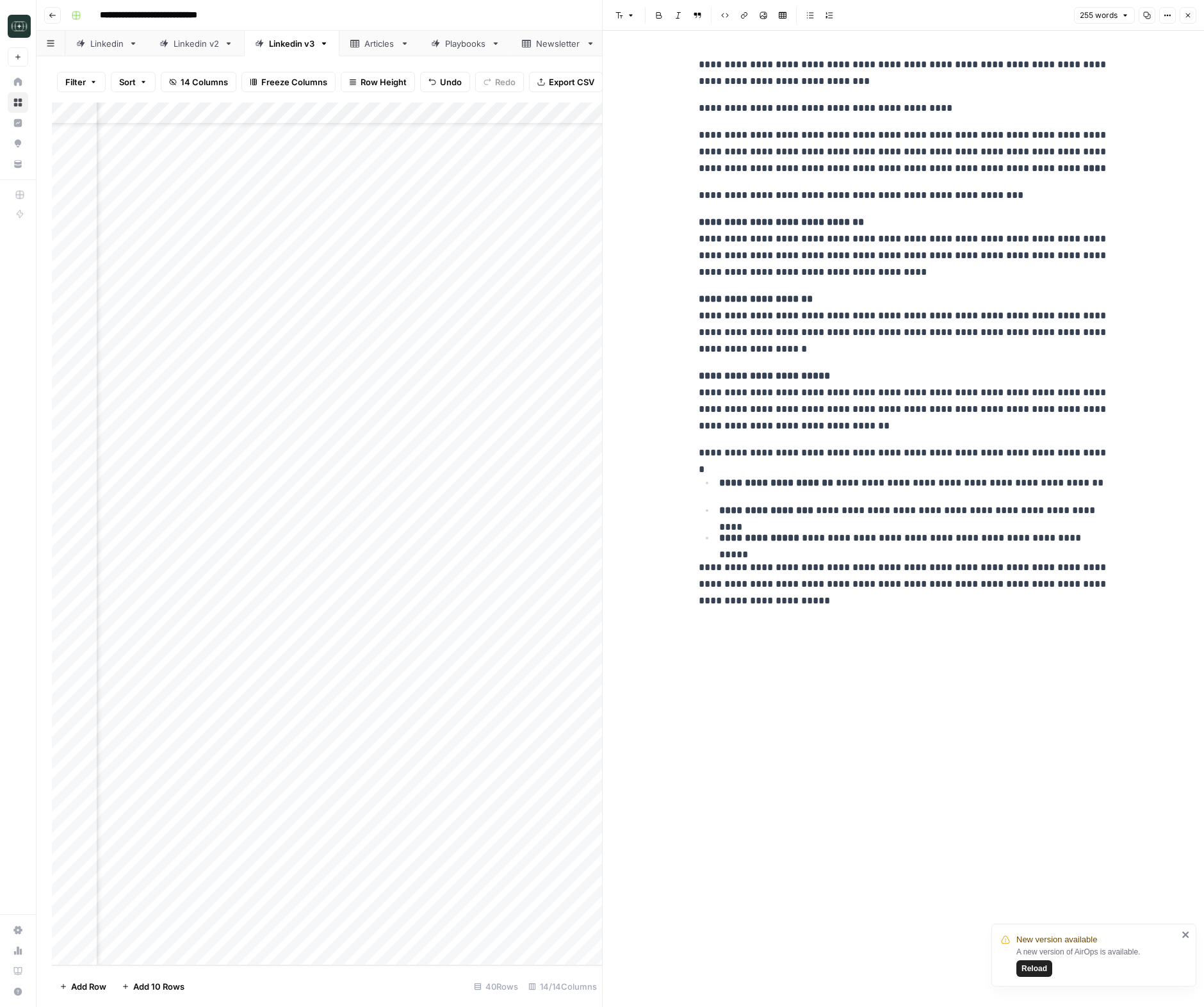
click at [923, 510] on p "**********" at bounding box center [914, 510] width 389 height 17
copy div "**********"
click at [951, 557] on div "**********" at bounding box center [903, 333] width 425 height 563
click at [1180, 18] on button "Close" at bounding box center [1188, 15] width 17 height 17
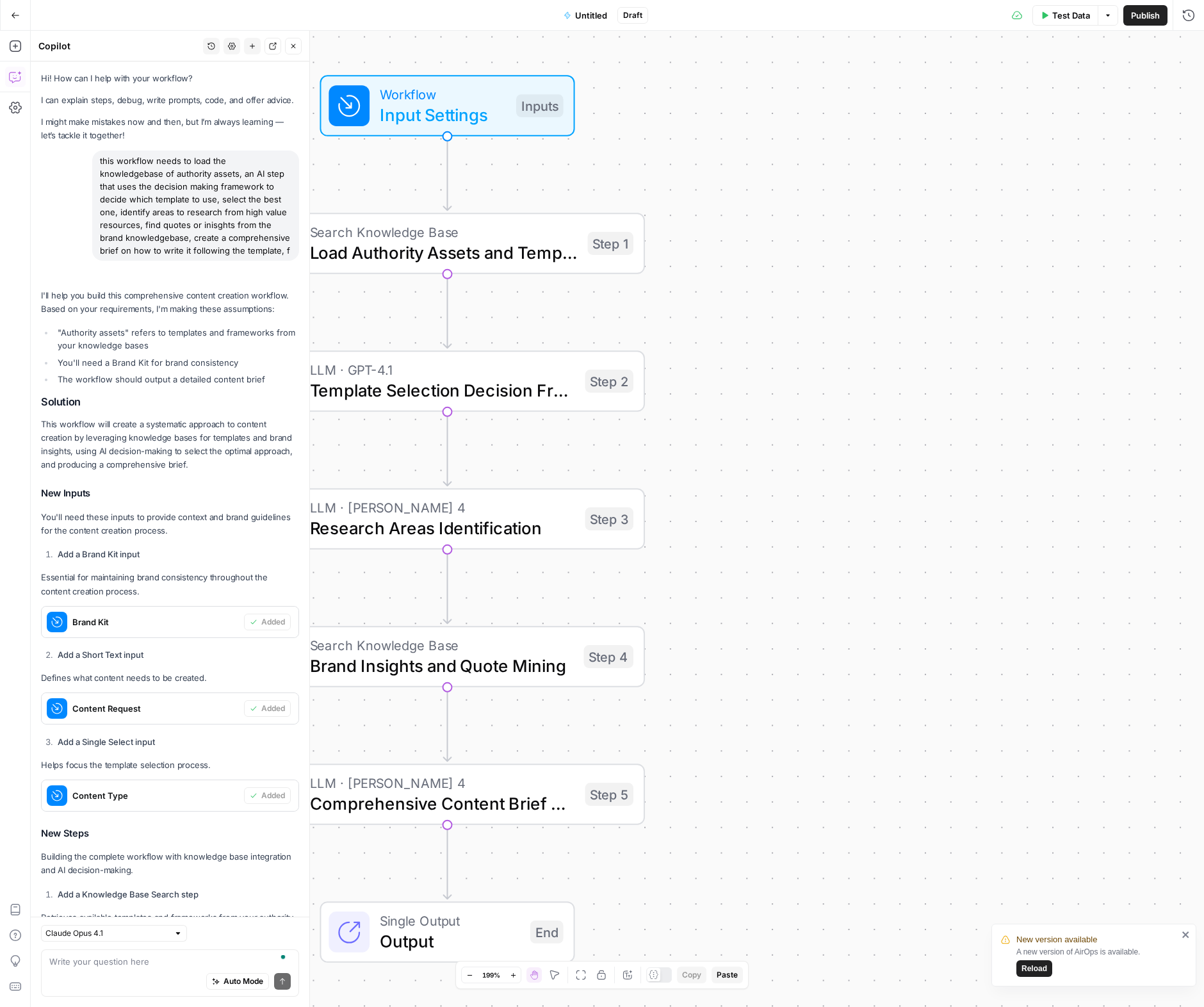
scroll to position [17710, 0]
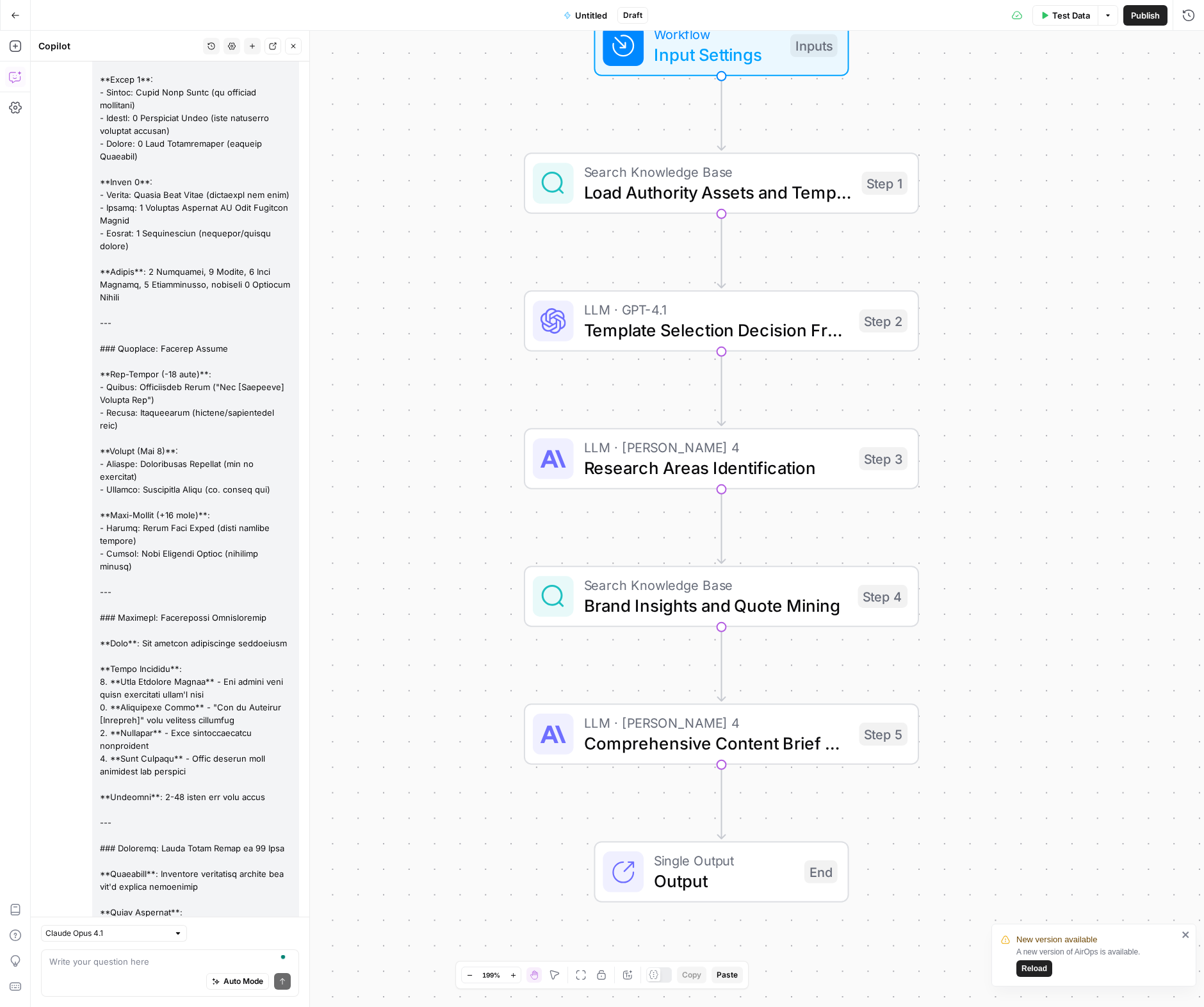
drag, startPoint x: 1015, startPoint y: 403, endPoint x: 1038, endPoint y: 399, distance: 23.3
click at [1038, 399] on div "Workflow Input Settings Inputs Search Knowledge Base Load Authority Assets and …" at bounding box center [617, 518] width 1173 height 976
